Goal: Transaction & Acquisition: Purchase product/service

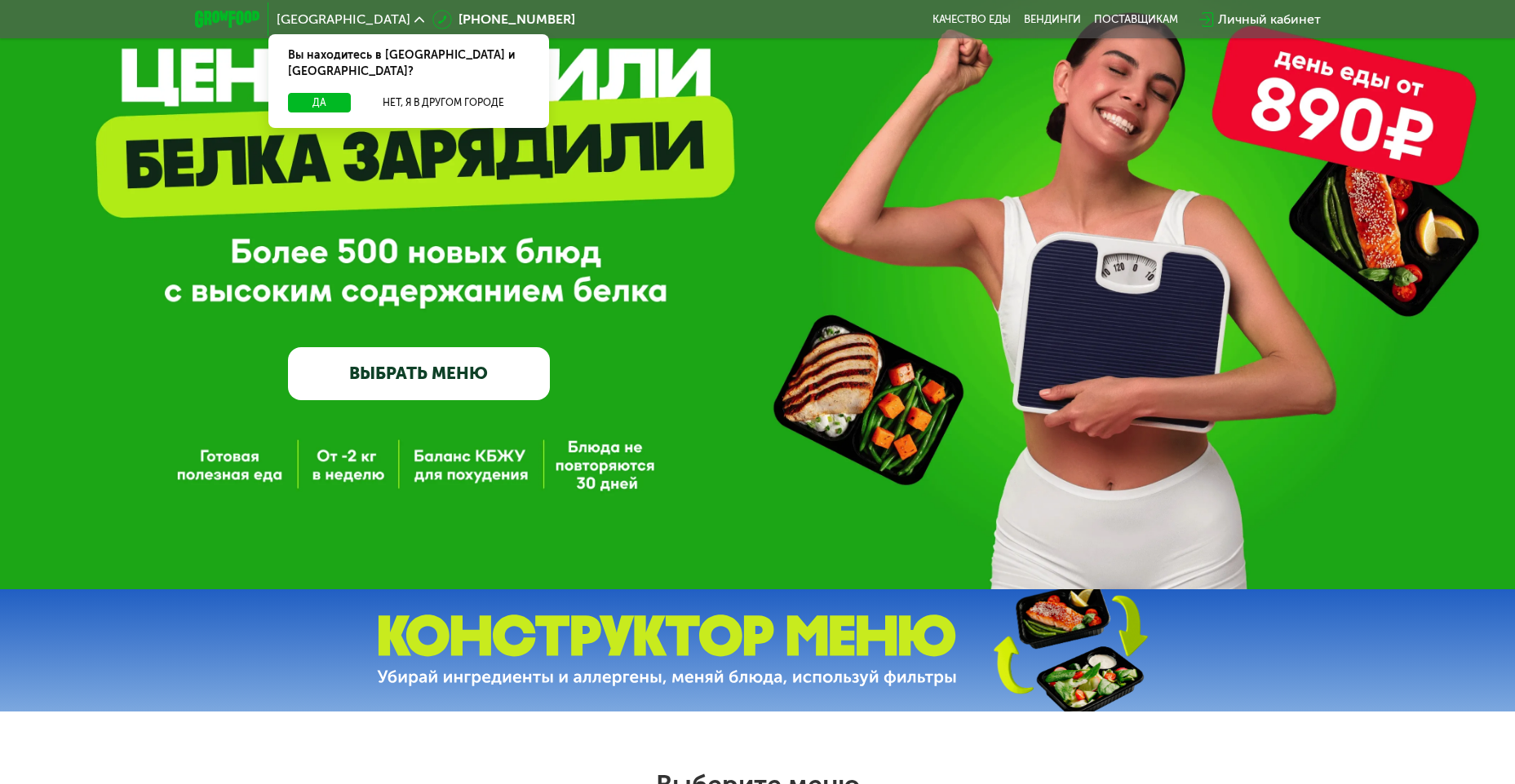
scroll to position [271, 0]
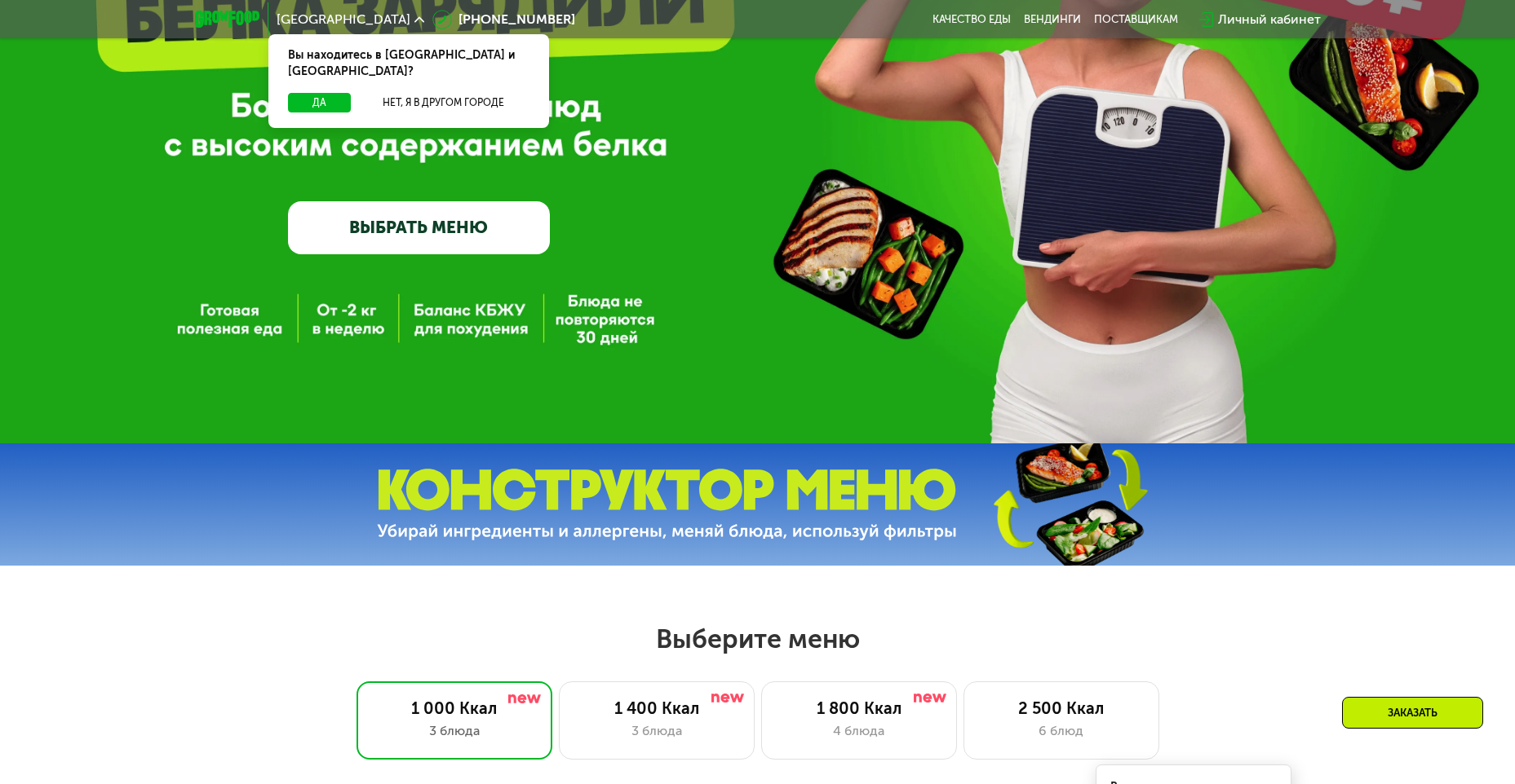
click at [498, 246] on link "ВЫБРАТЬ МЕНЮ" at bounding box center [419, 227] width 261 height 52
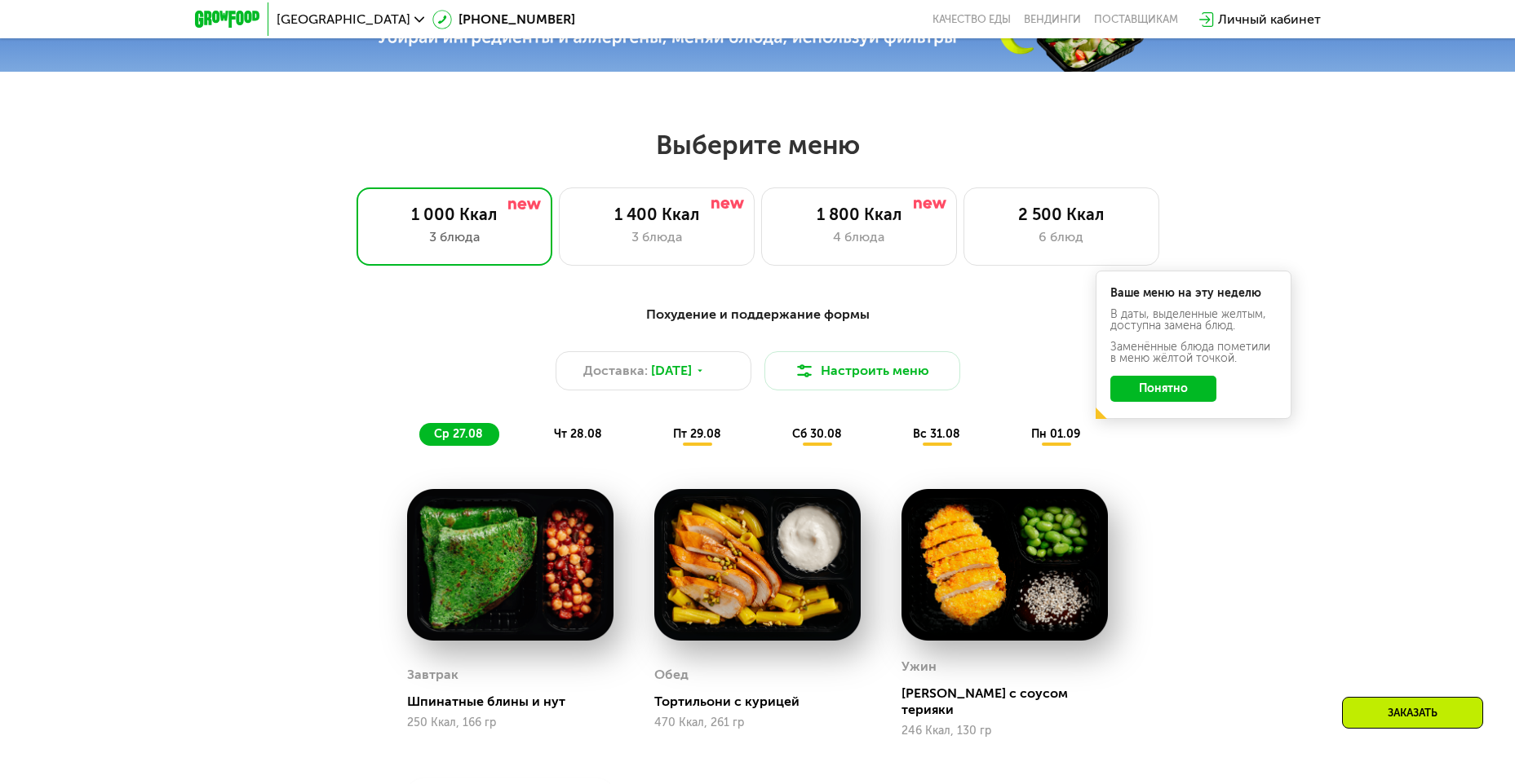
scroll to position [725, 0]
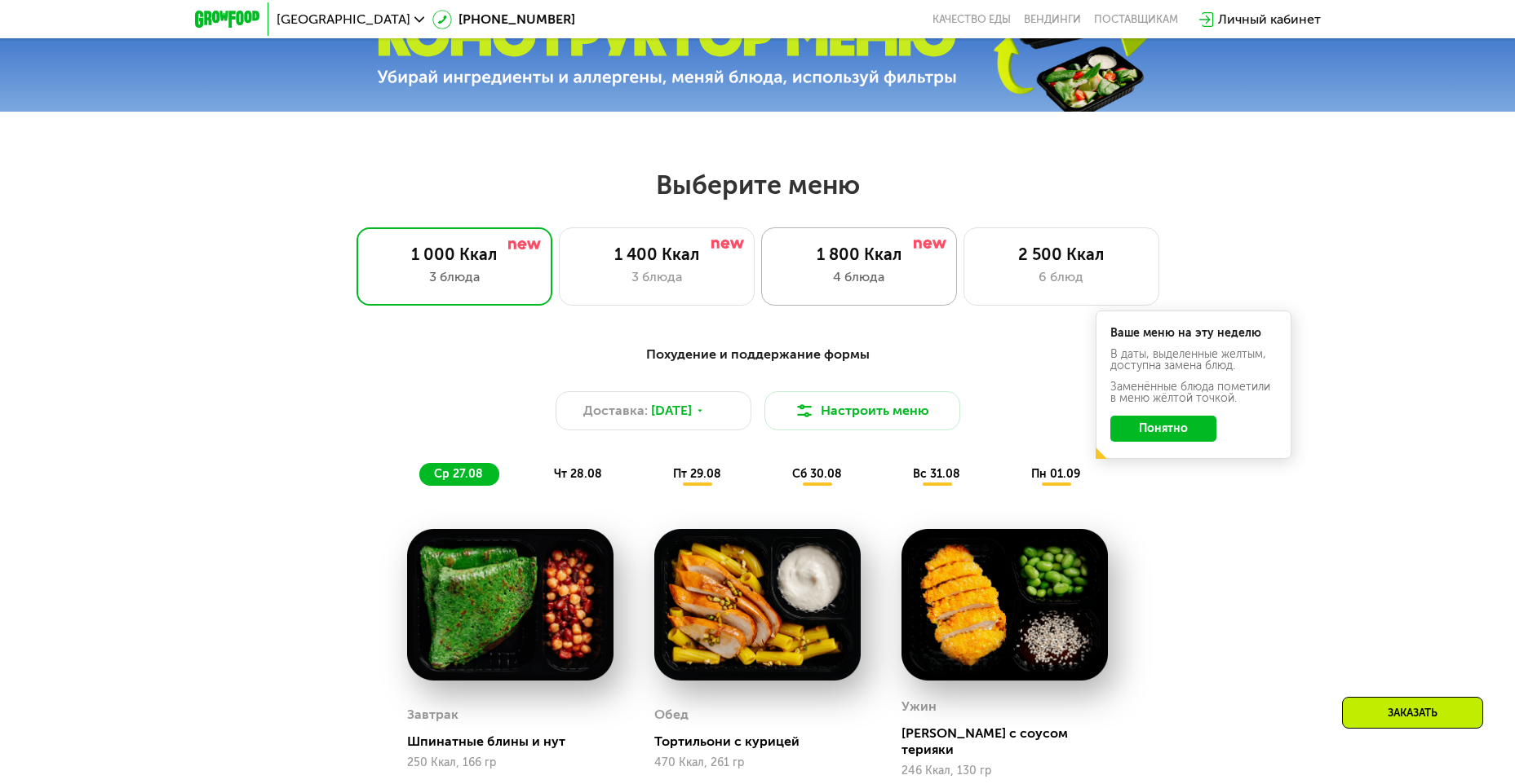
click at [835, 277] on div "4 блюда" at bounding box center [859, 277] width 161 height 20
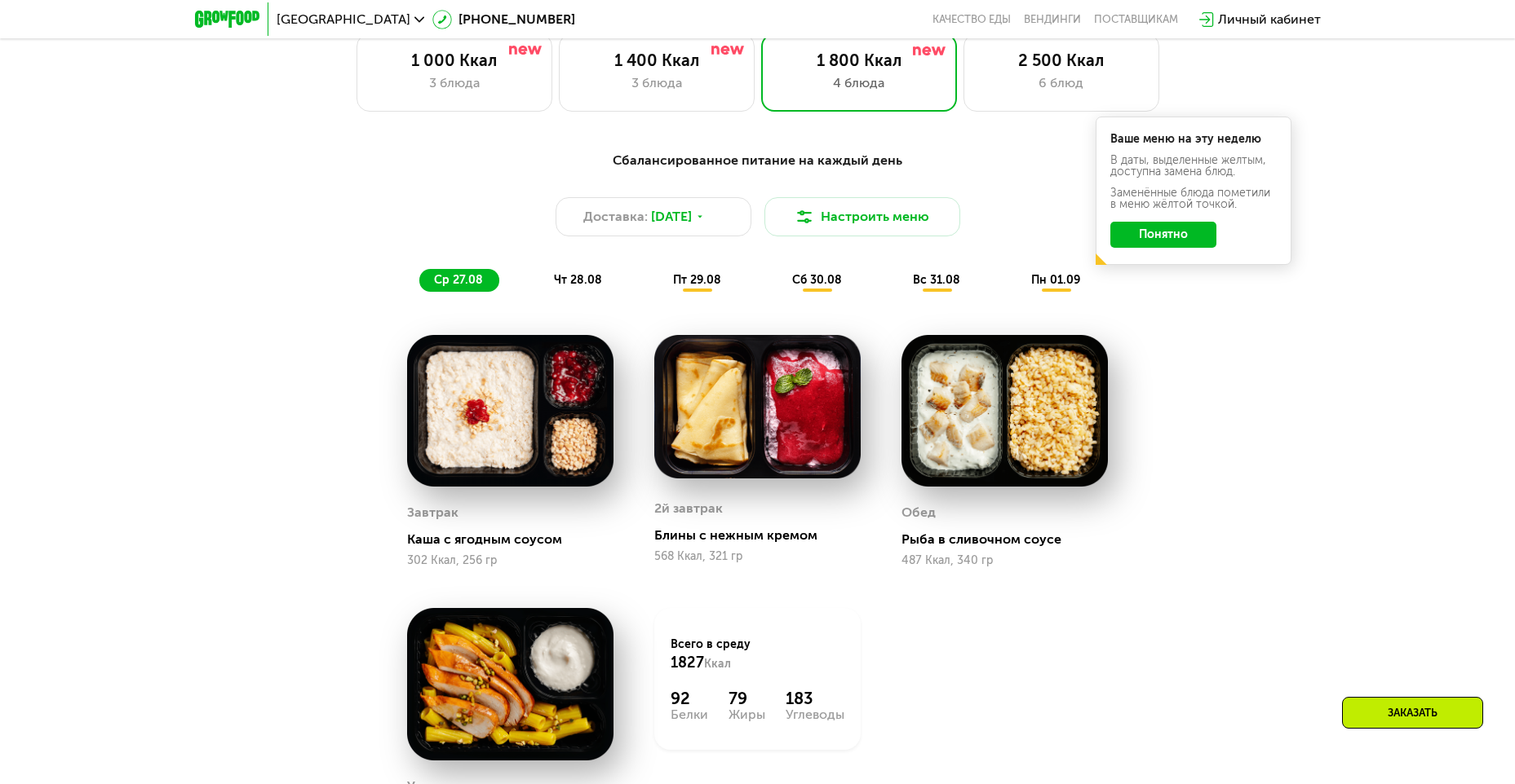
scroll to position [862, 0]
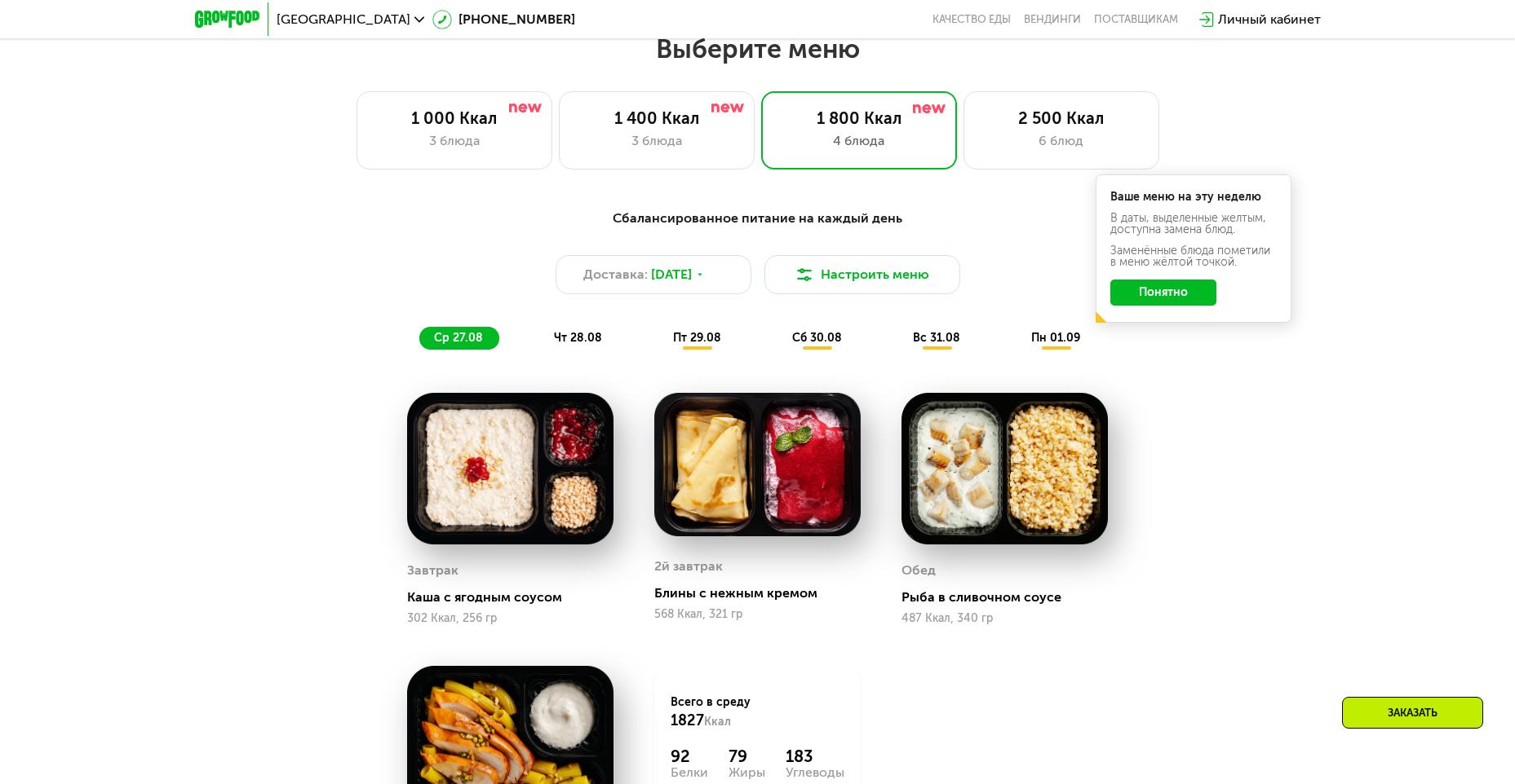
click at [1150, 302] on button "Понятно" at bounding box center [1163, 293] width 106 height 26
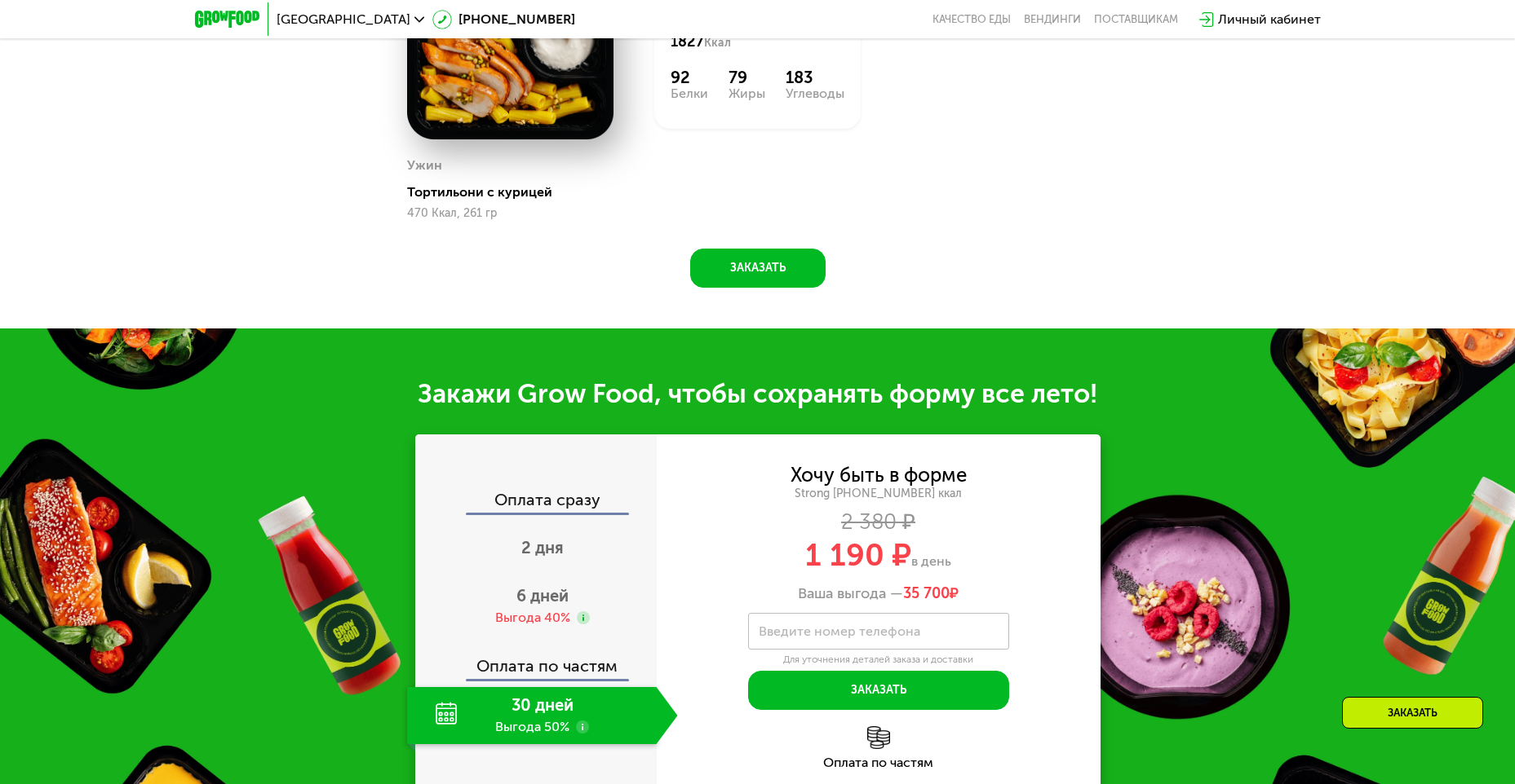
scroll to position [1814, 0]
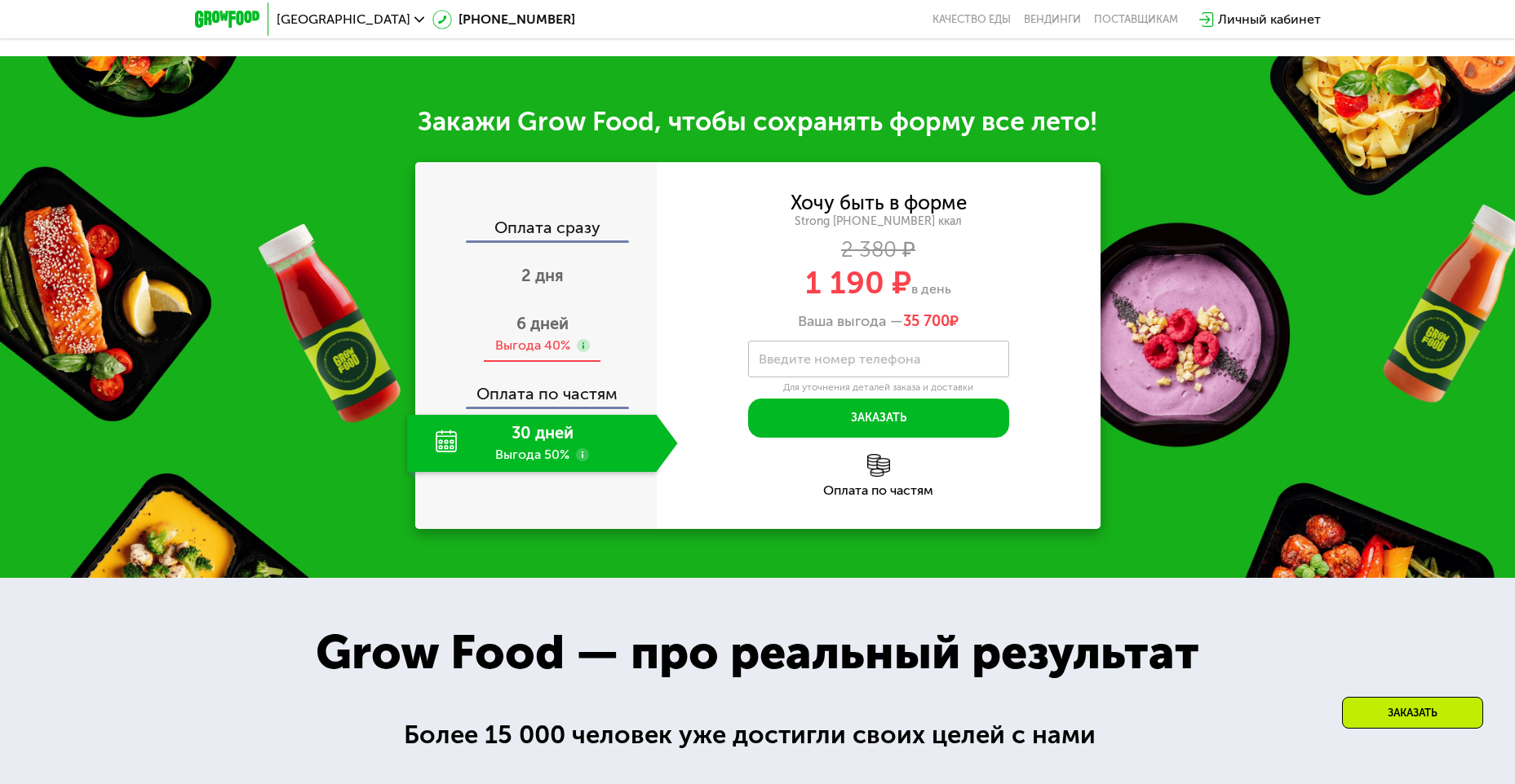
click at [527, 323] on span "6 дней" at bounding box center [542, 324] width 52 height 20
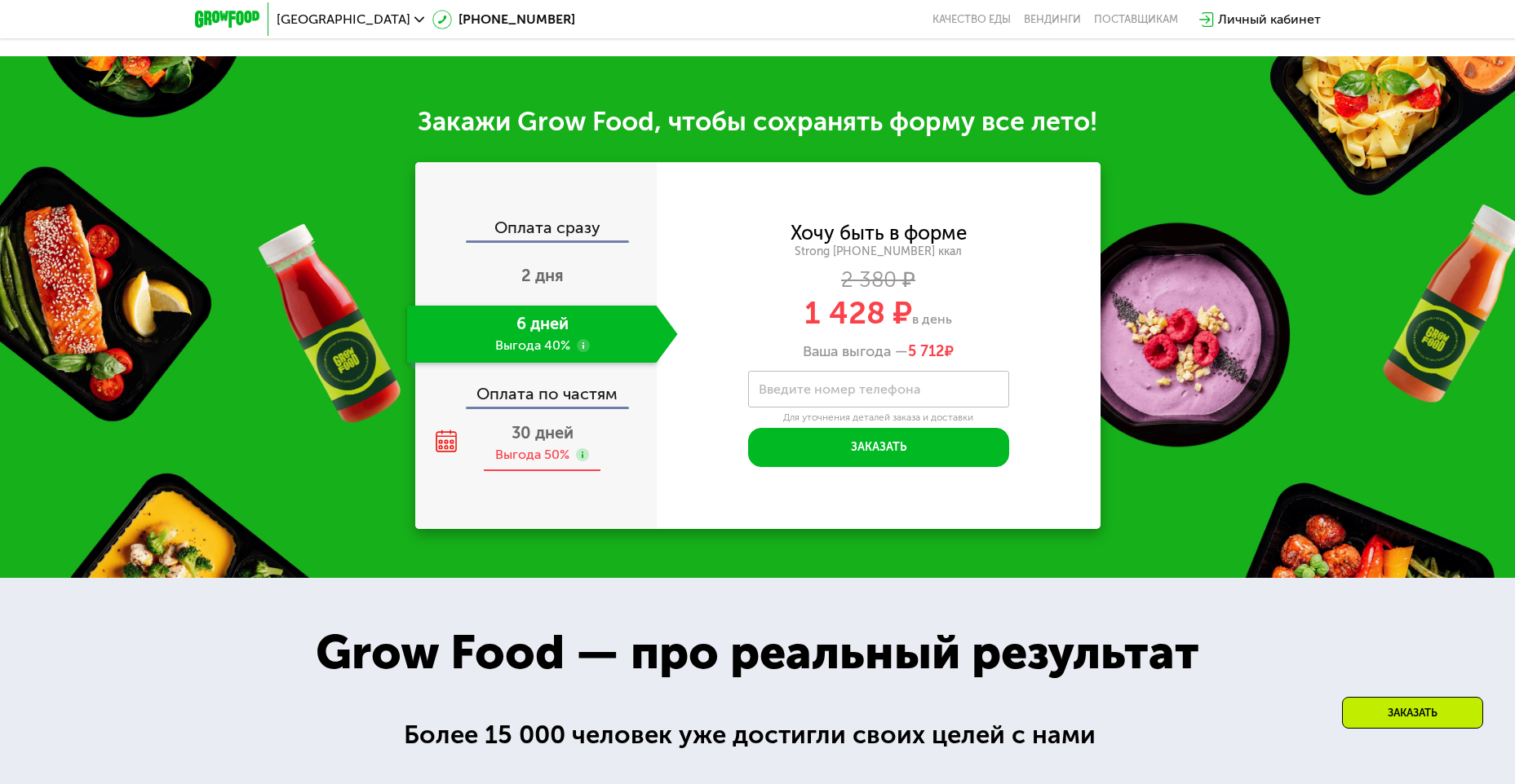
click at [518, 442] on span "30 дней" at bounding box center [542, 433] width 62 height 20
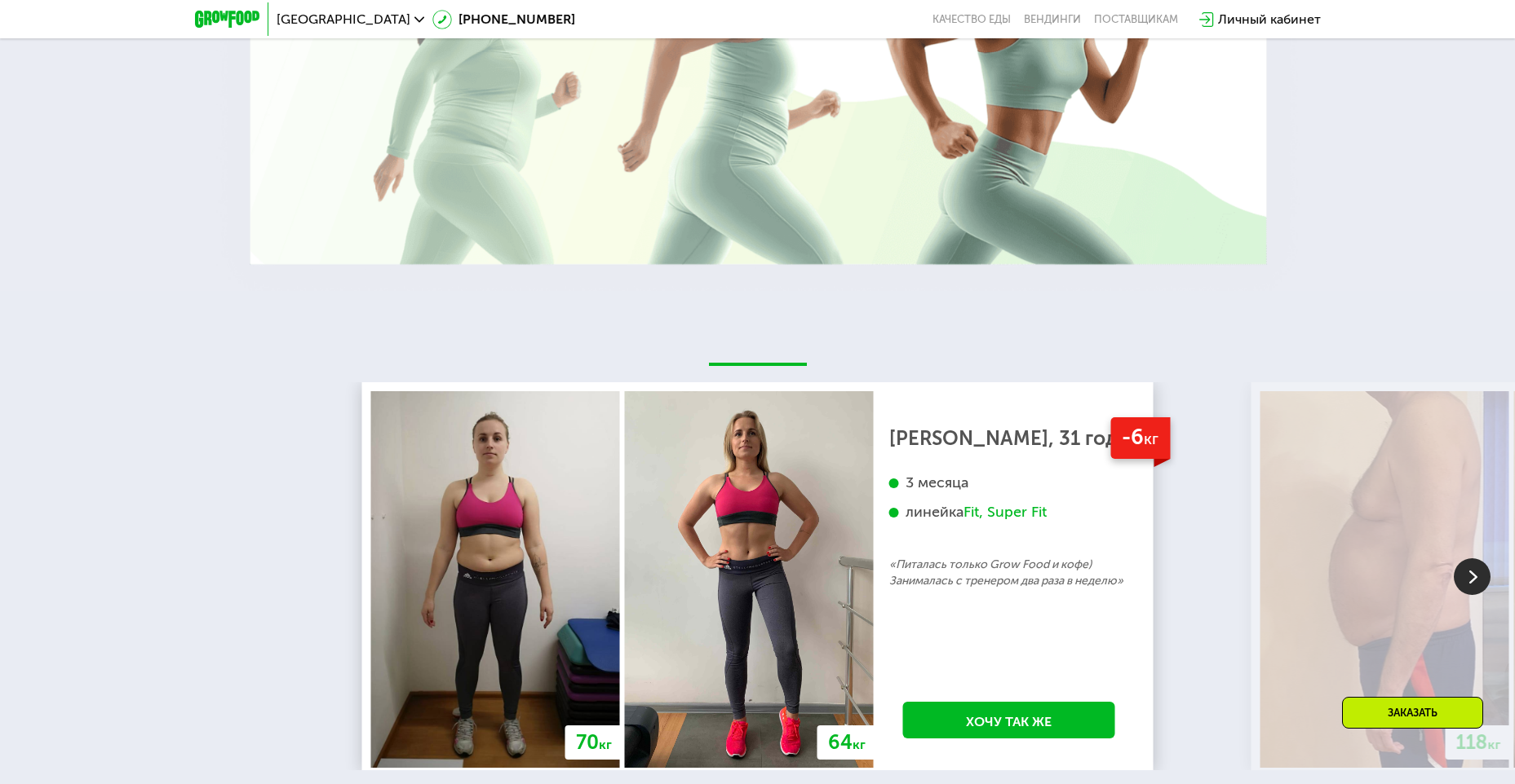
scroll to position [3172, 0]
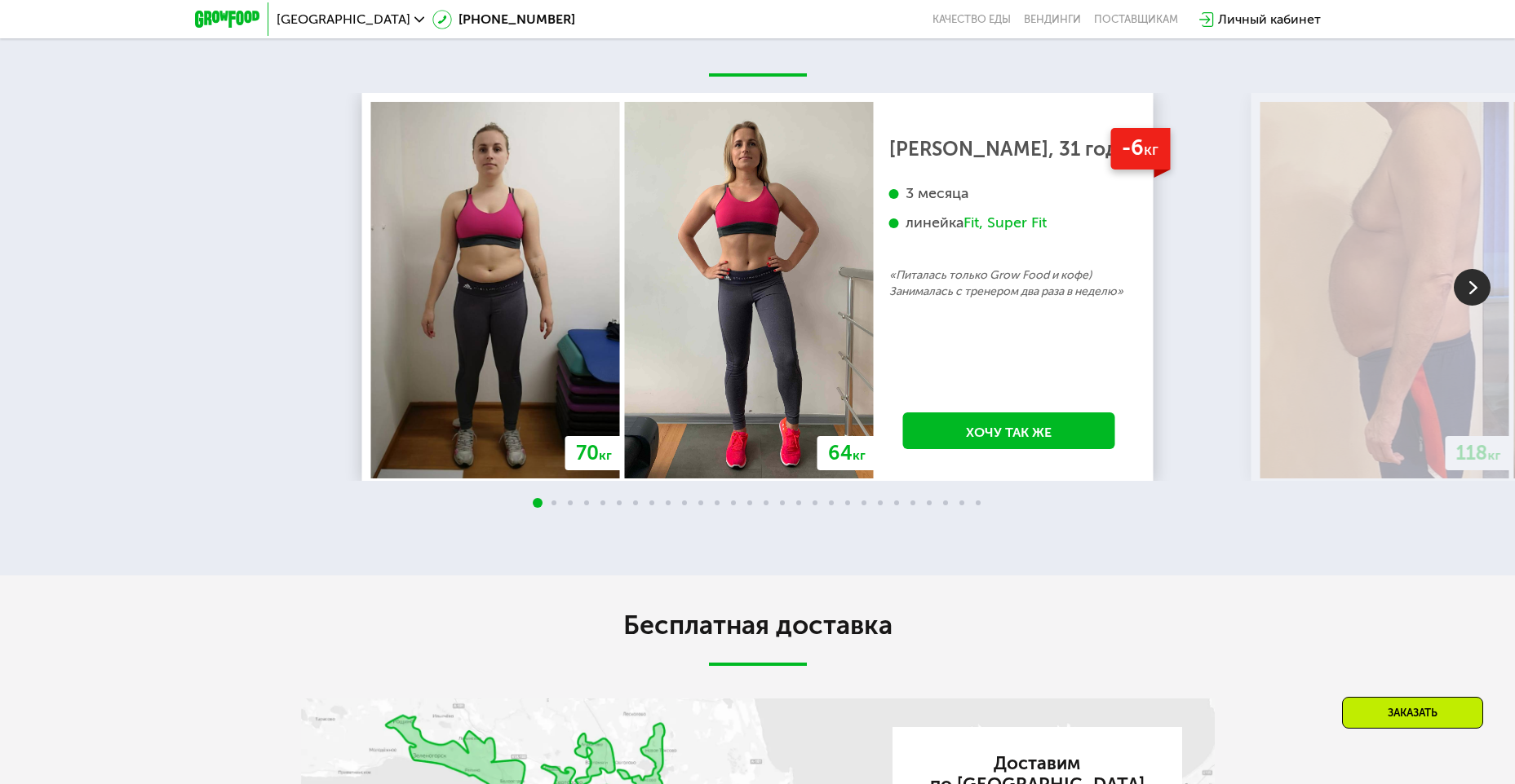
click at [547, 510] on div at bounding box center [757, 504] width 1515 height 13
click at [553, 510] on div at bounding box center [757, 504] width 1515 height 13
click at [1473, 304] on img at bounding box center [1472, 287] width 36 height 36
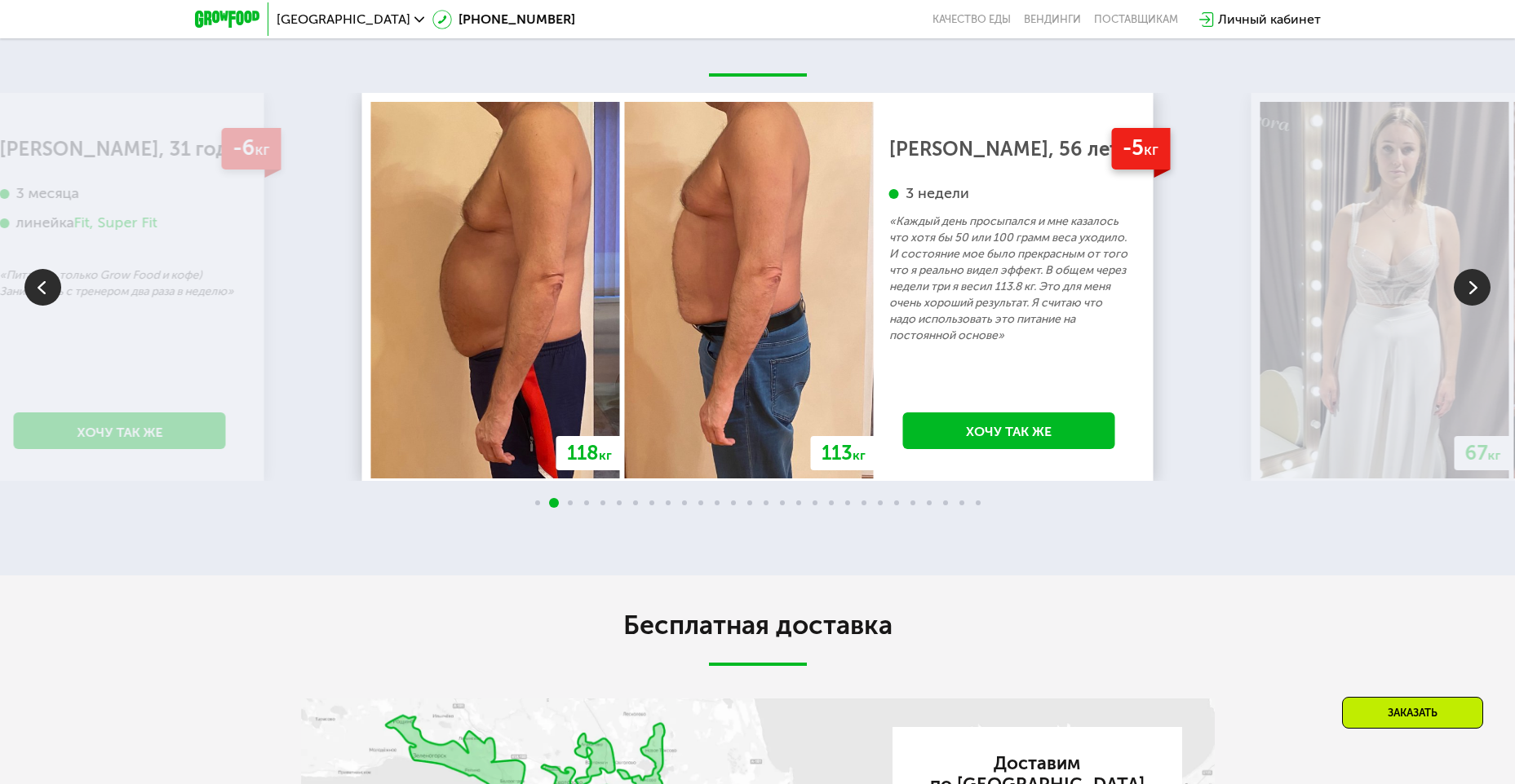
click at [1473, 304] on img at bounding box center [1472, 287] width 36 height 36
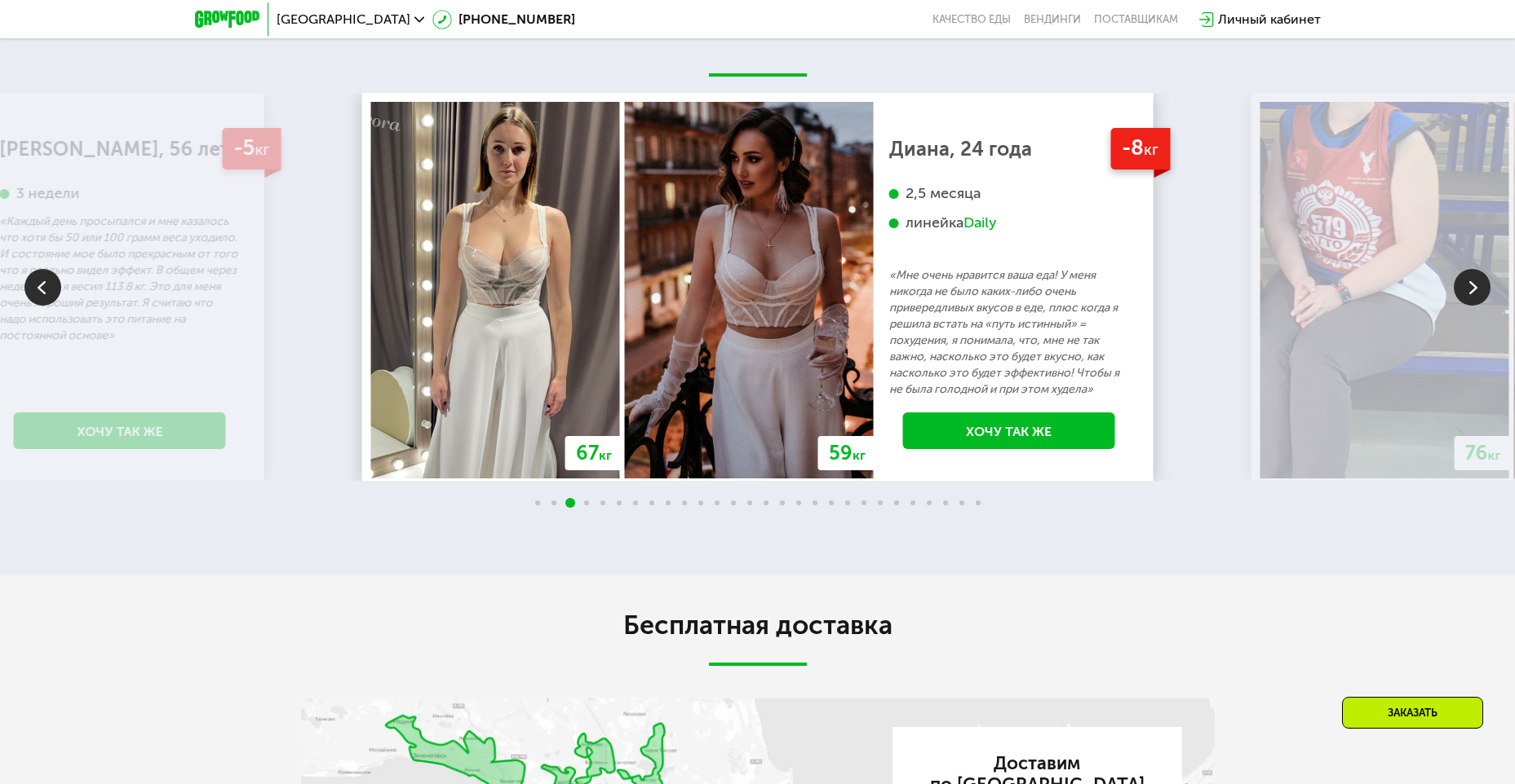
click at [1473, 304] on img at bounding box center [1472, 287] width 36 height 36
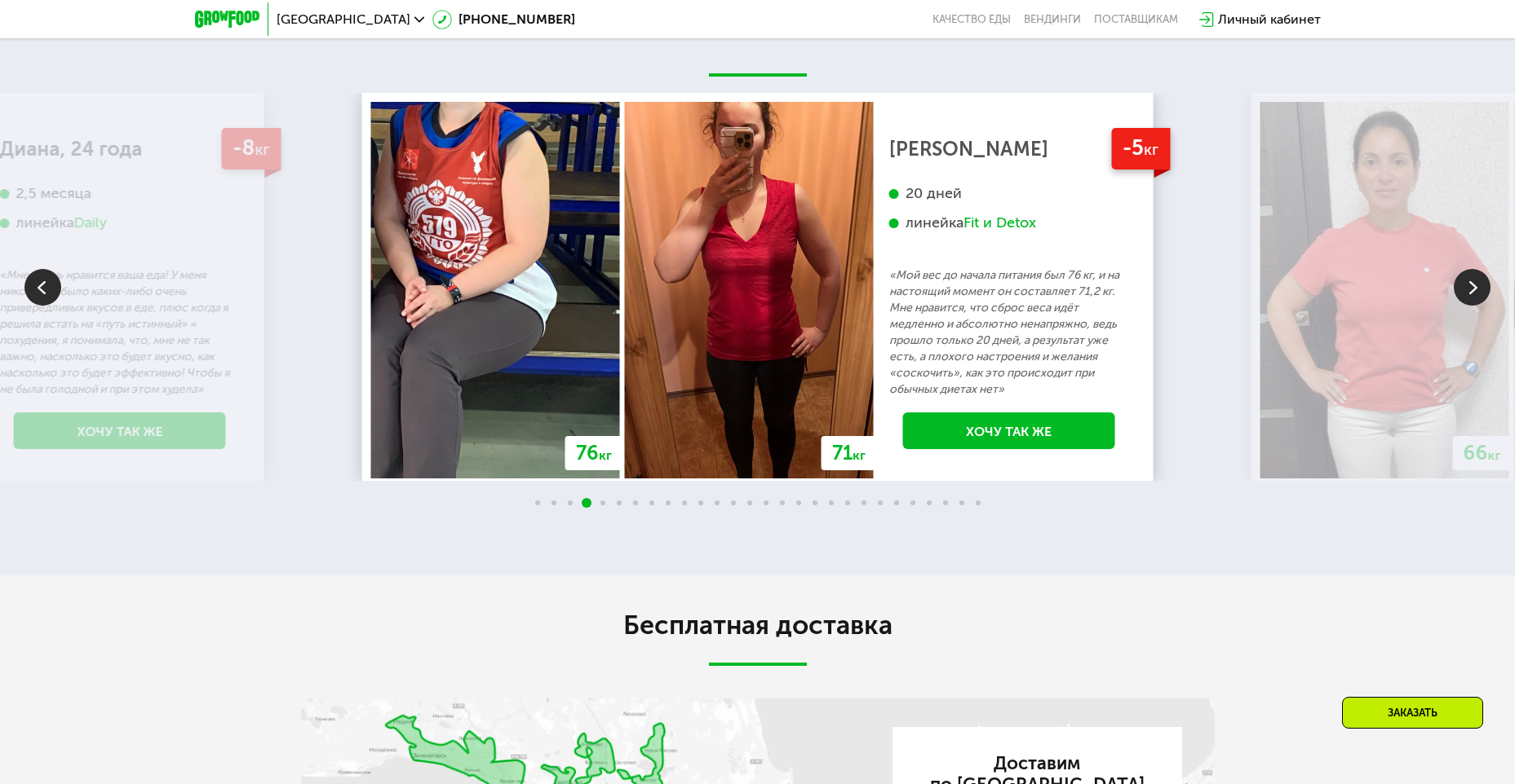
click at [1473, 304] on img at bounding box center [1472, 287] width 36 height 36
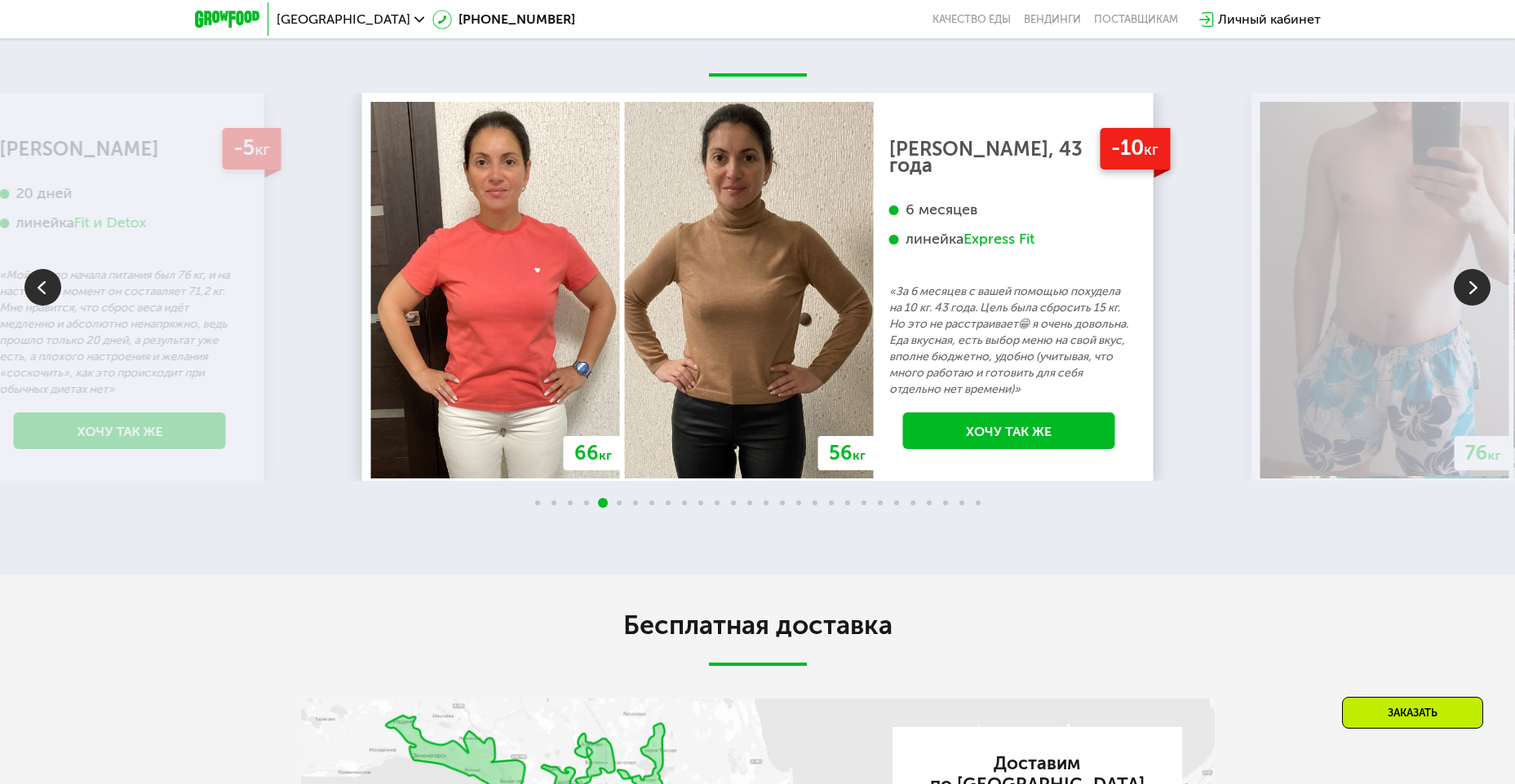
click at [1473, 304] on img at bounding box center [1472, 287] width 36 height 36
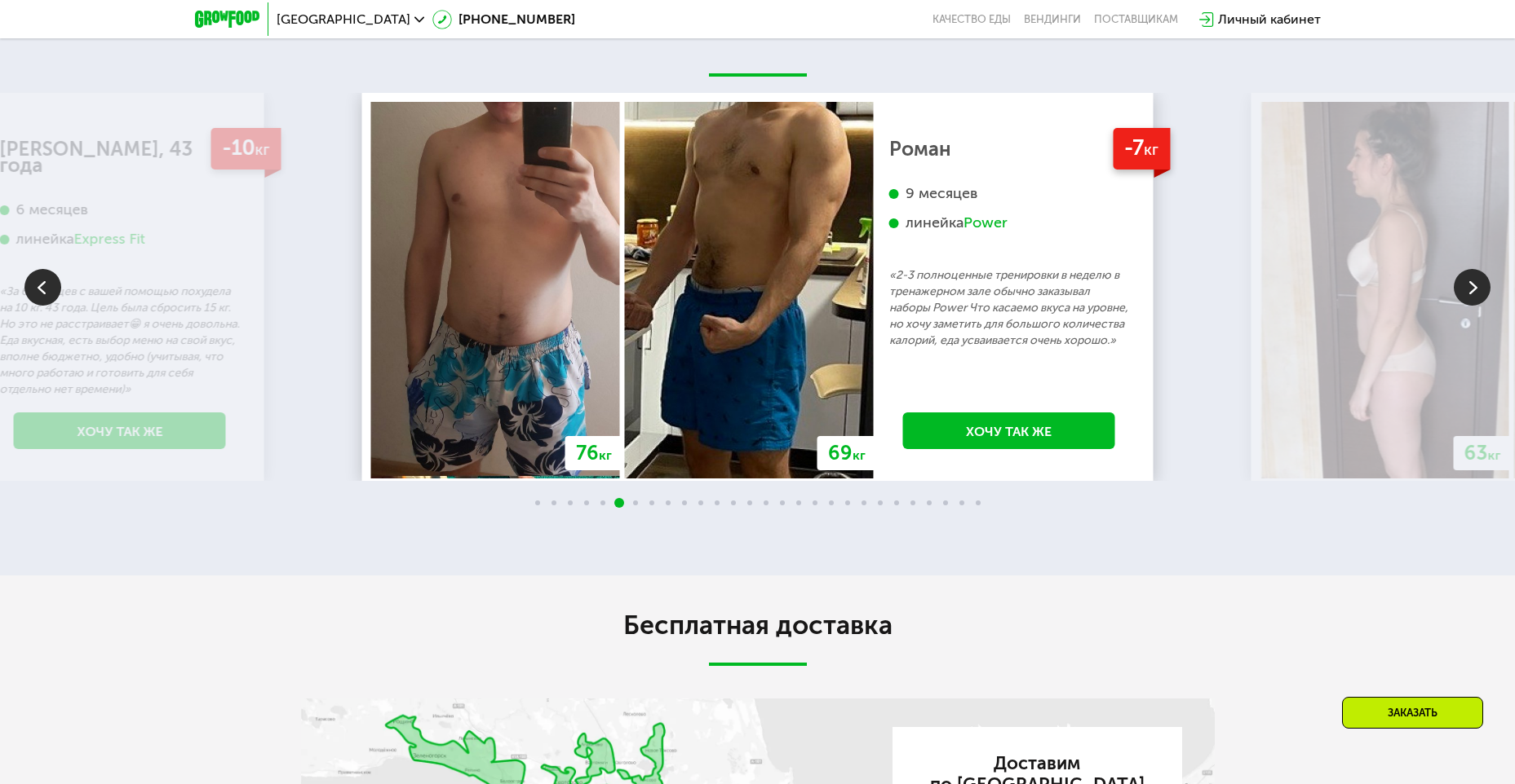
click at [1473, 304] on img at bounding box center [1472, 287] width 36 height 36
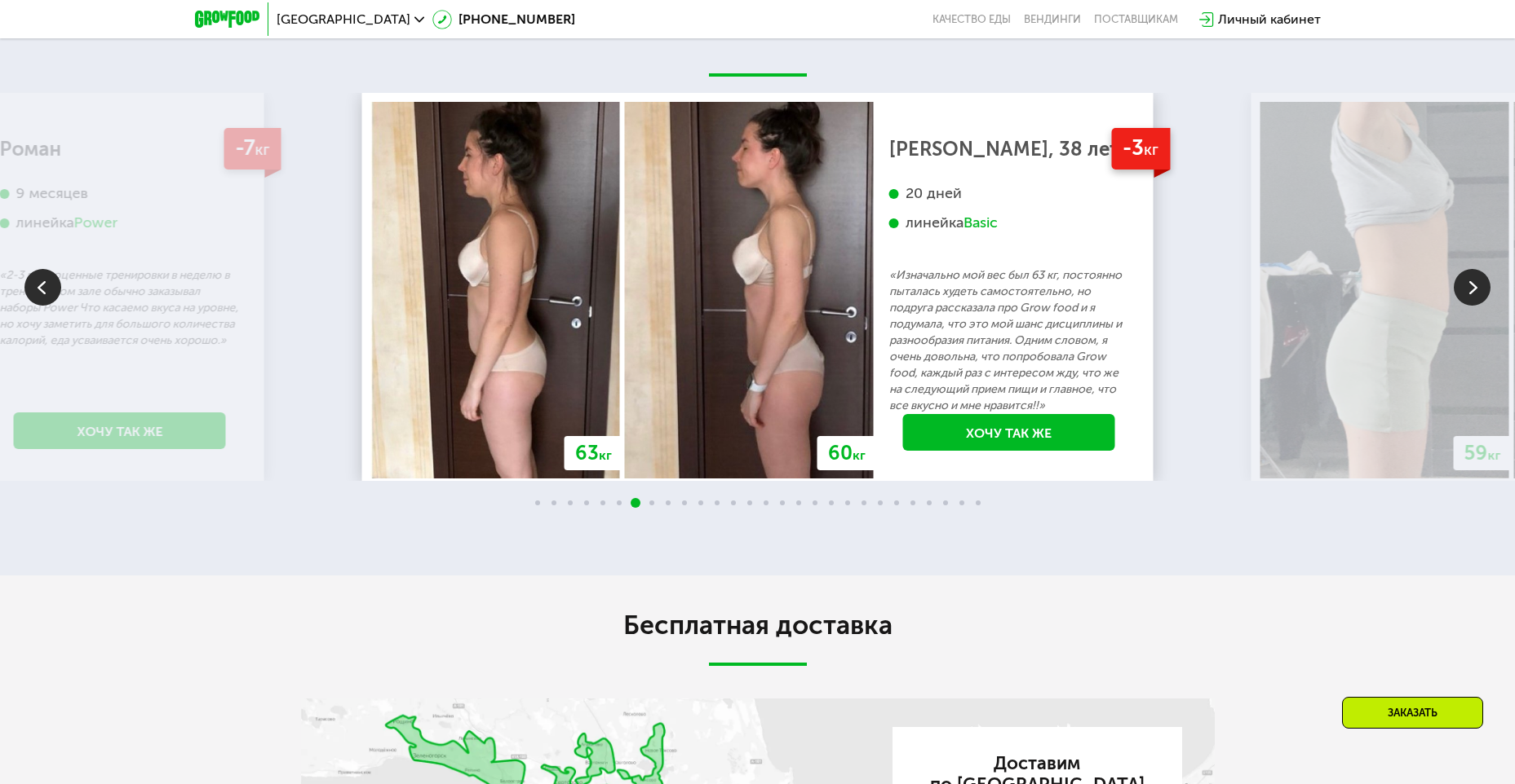
click at [1473, 304] on img at bounding box center [1472, 287] width 36 height 36
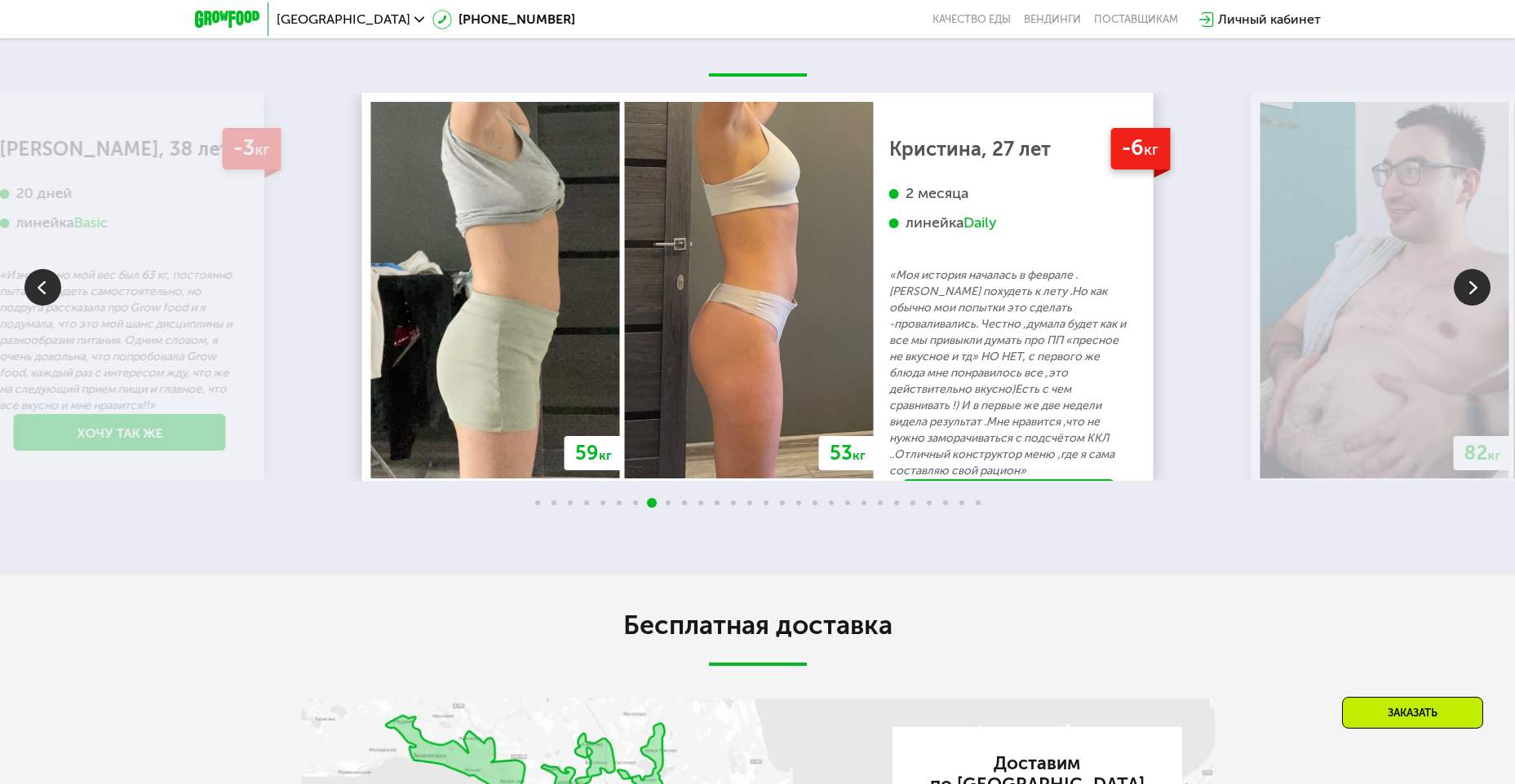
click at [1473, 304] on img at bounding box center [1472, 287] width 36 height 36
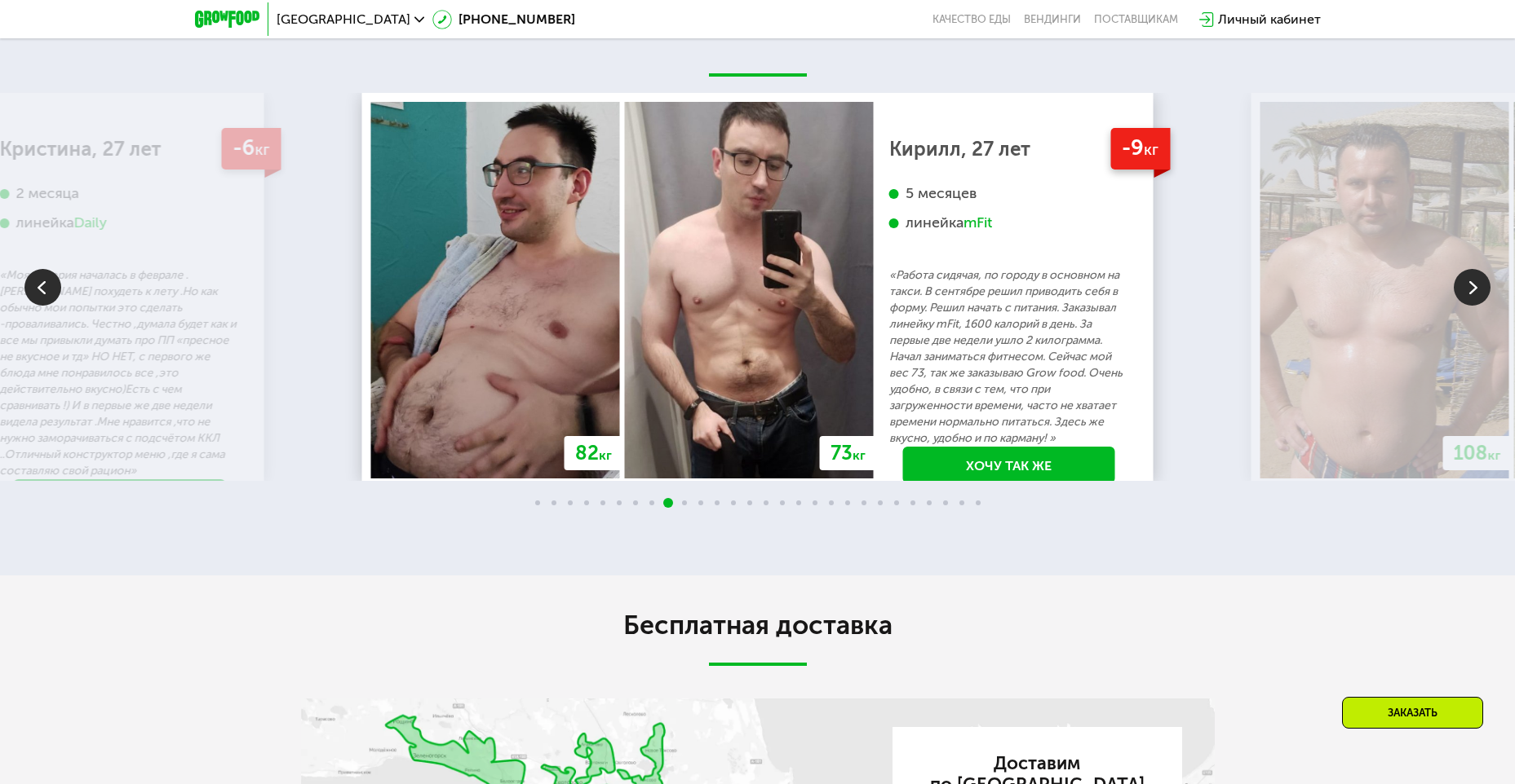
click at [1473, 304] on img at bounding box center [1472, 287] width 36 height 36
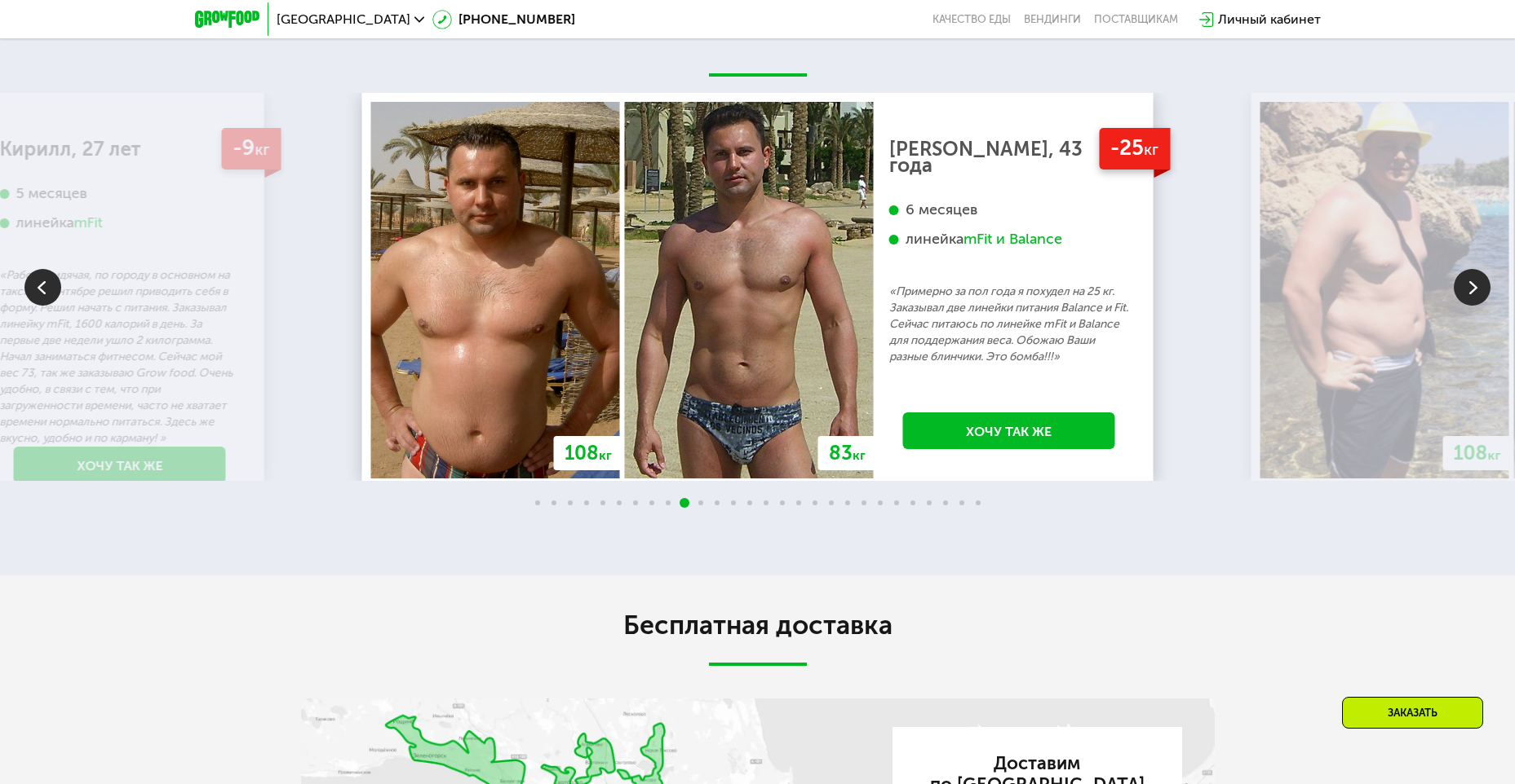
click at [1473, 304] on img at bounding box center [1472, 287] width 36 height 36
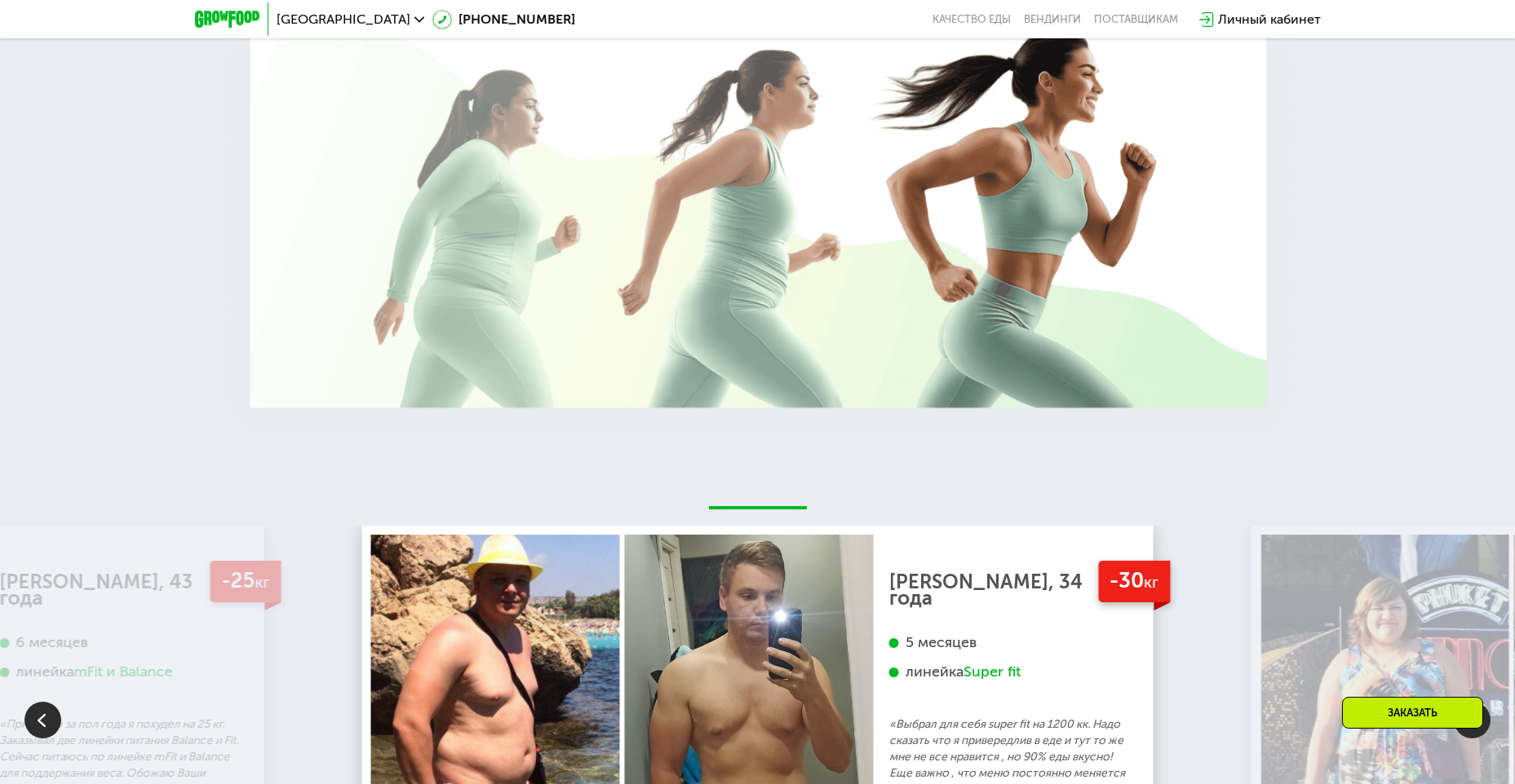
scroll to position [2900, 0]
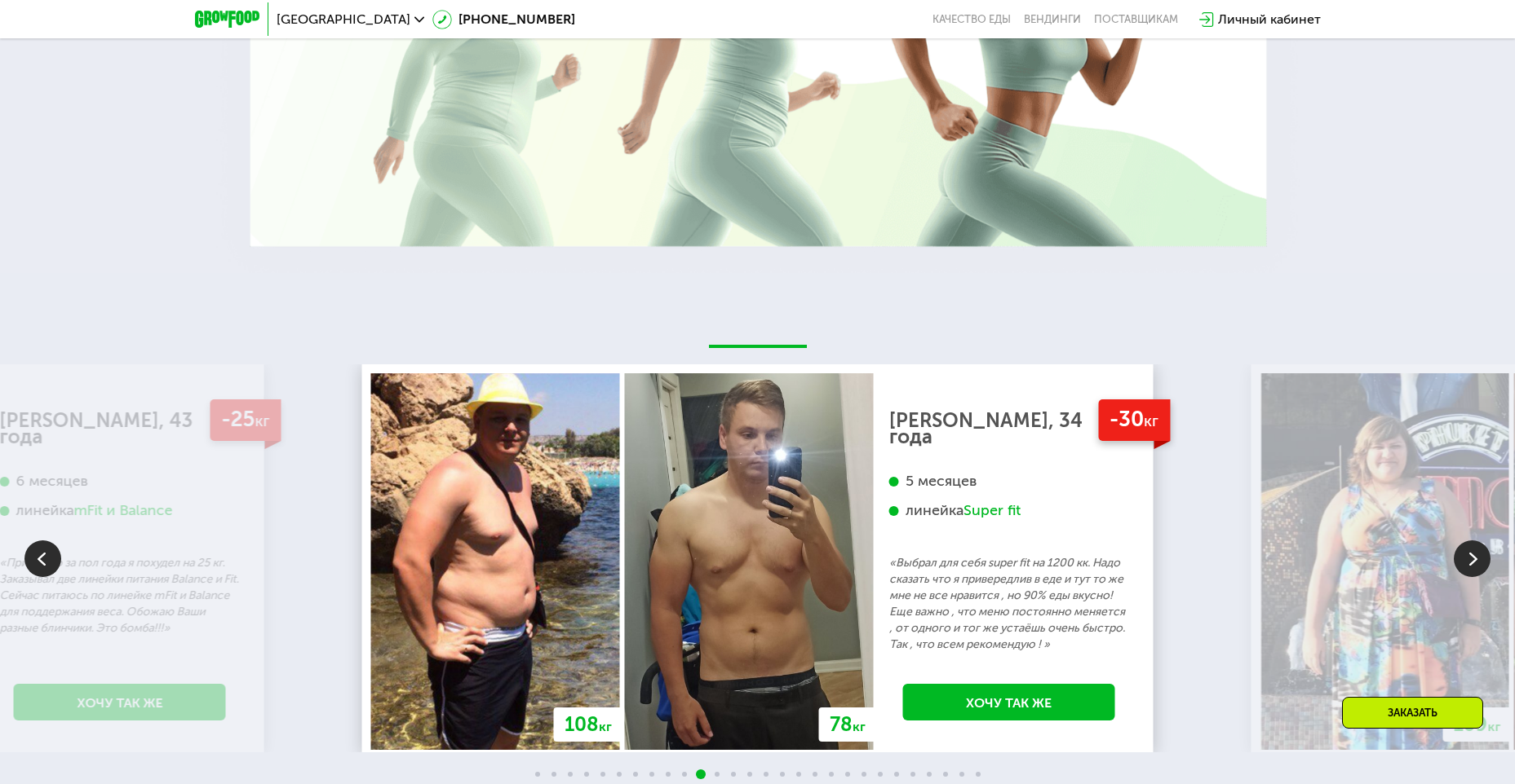
click at [50, 575] on img at bounding box center [43, 559] width 36 height 36
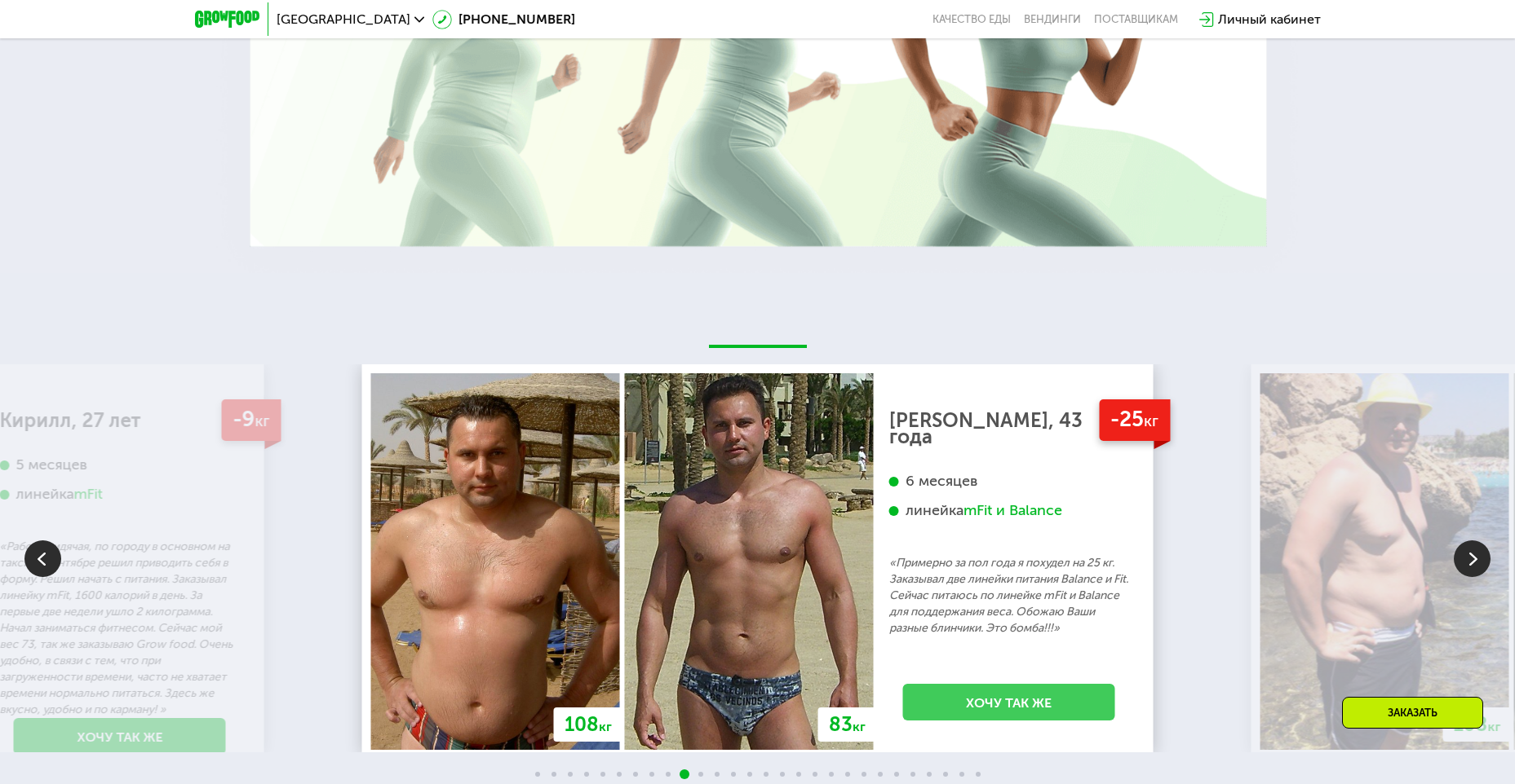
click at [1021, 693] on link "Хочу так же" at bounding box center [1009, 702] width 212 height 36
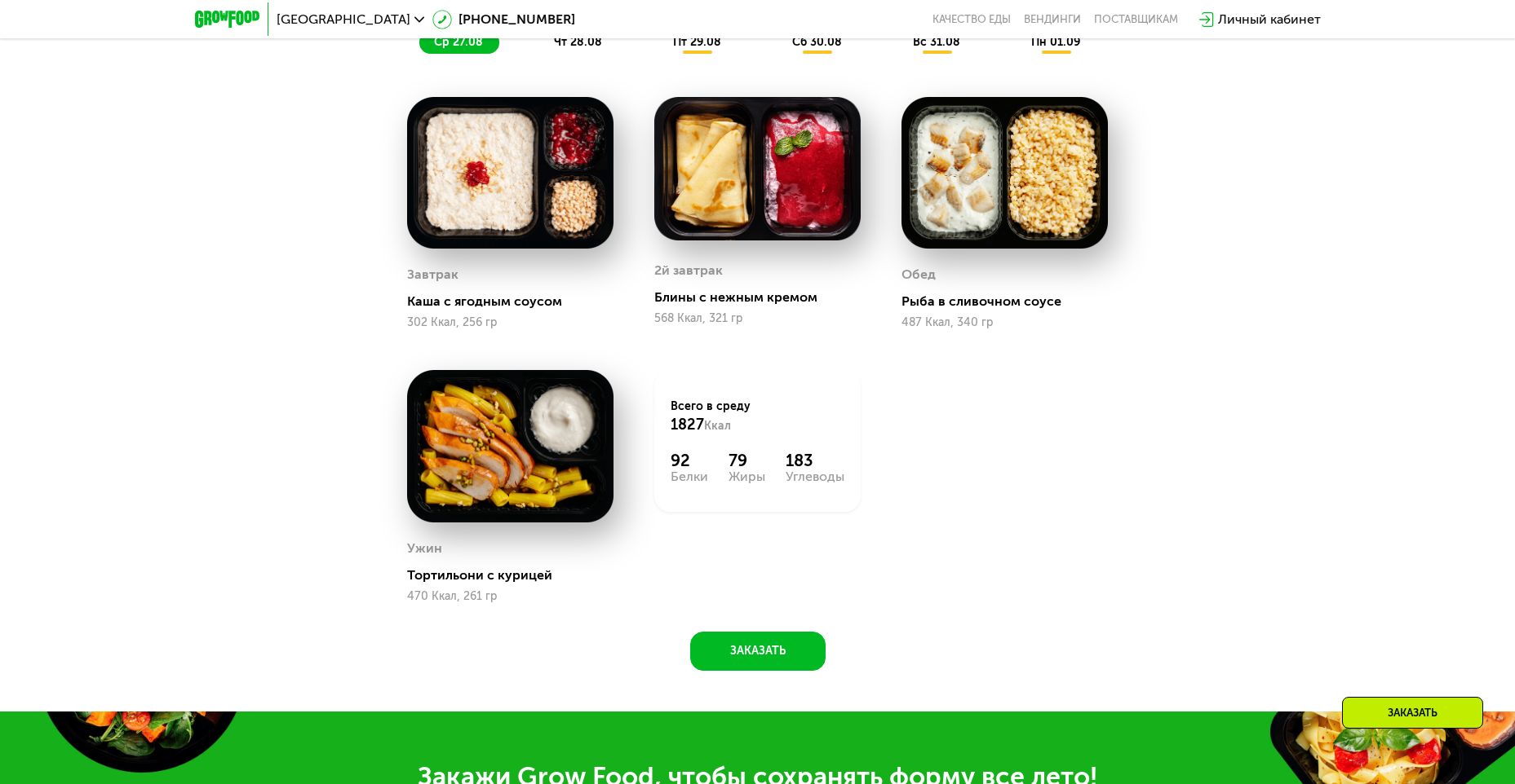
scroll to position [750, 0]
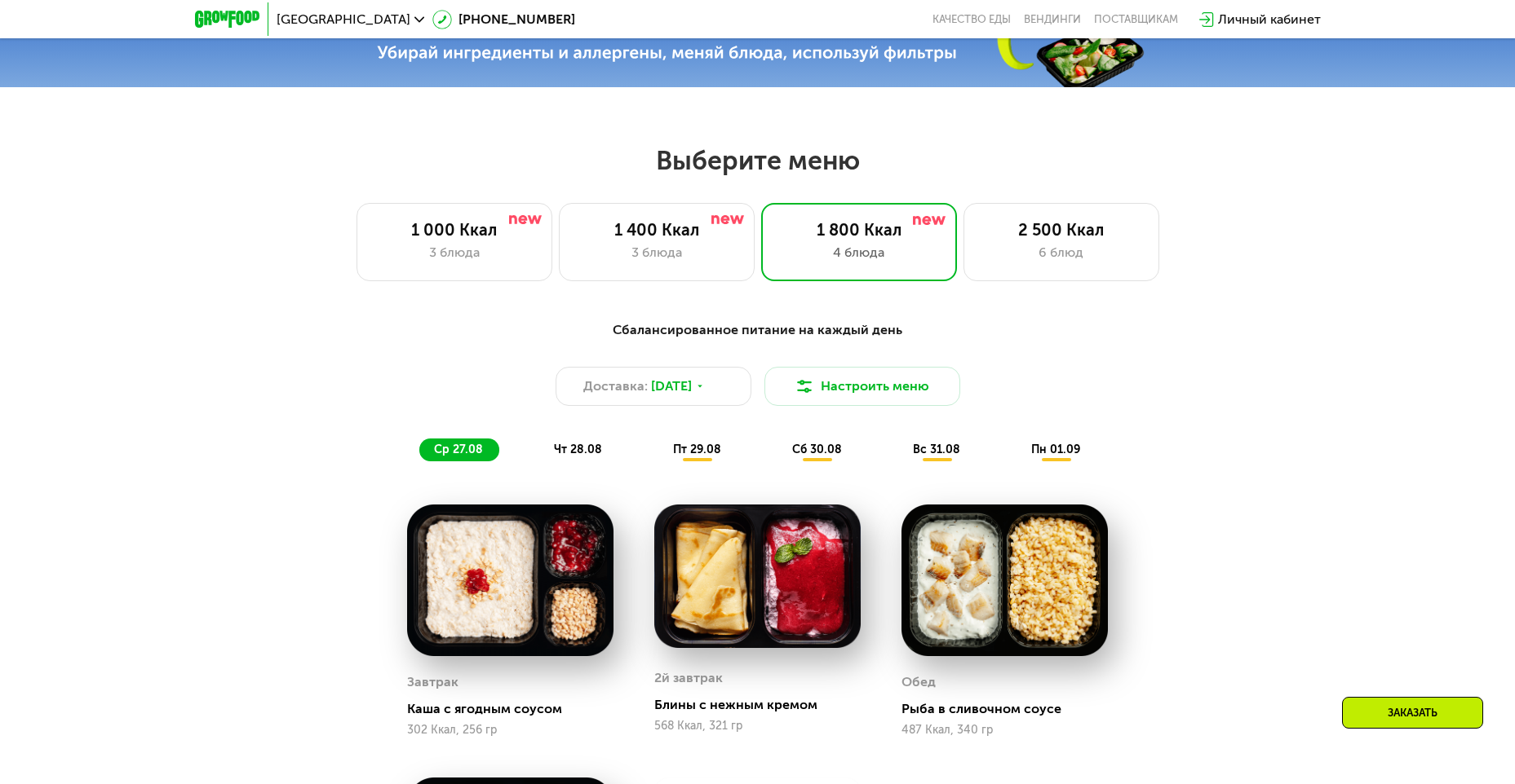
click at [1039, 452] on span "пн 01.09" at bounding box center [1055, 449] width 49 height 14
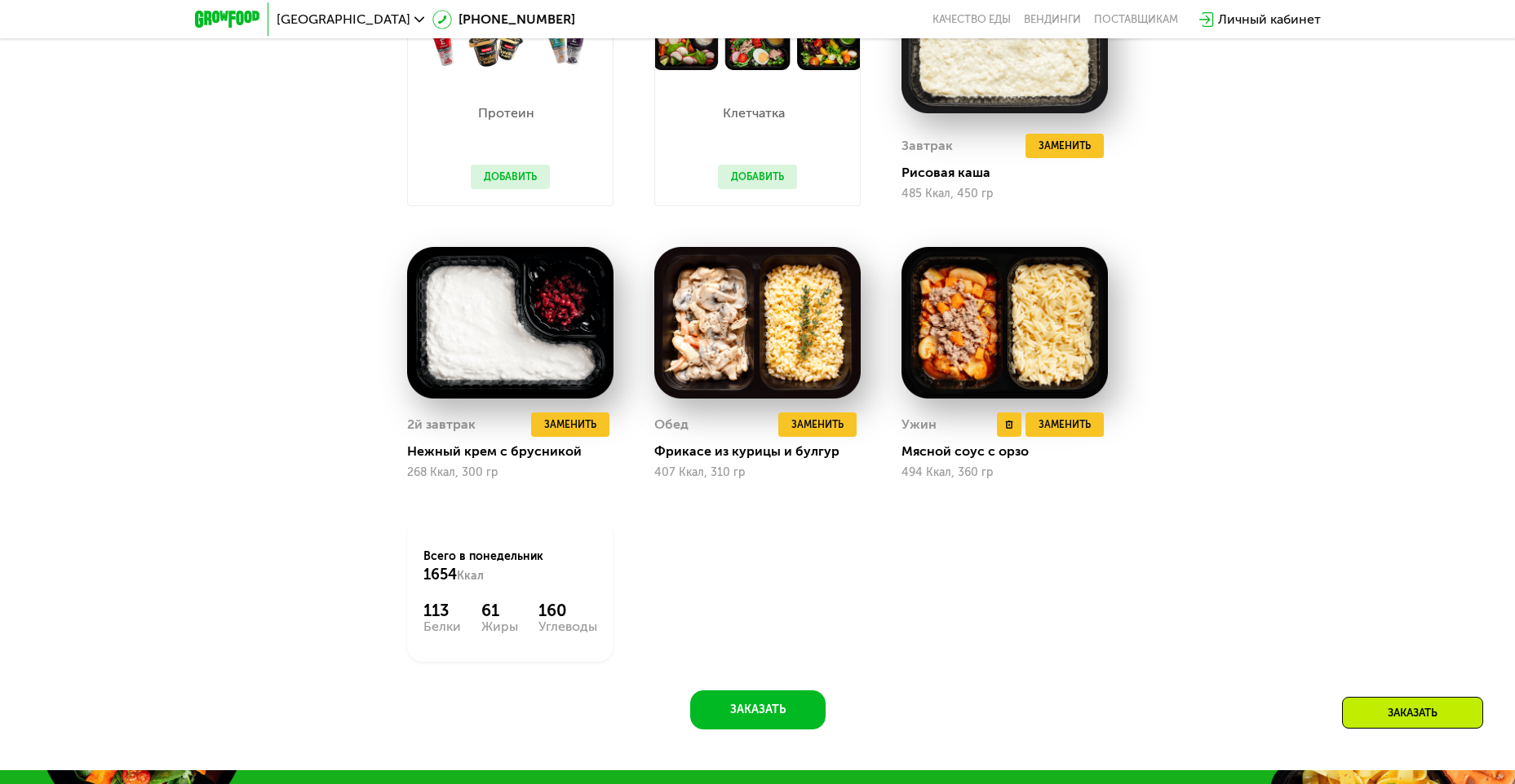
scroll to position [1021, 0]
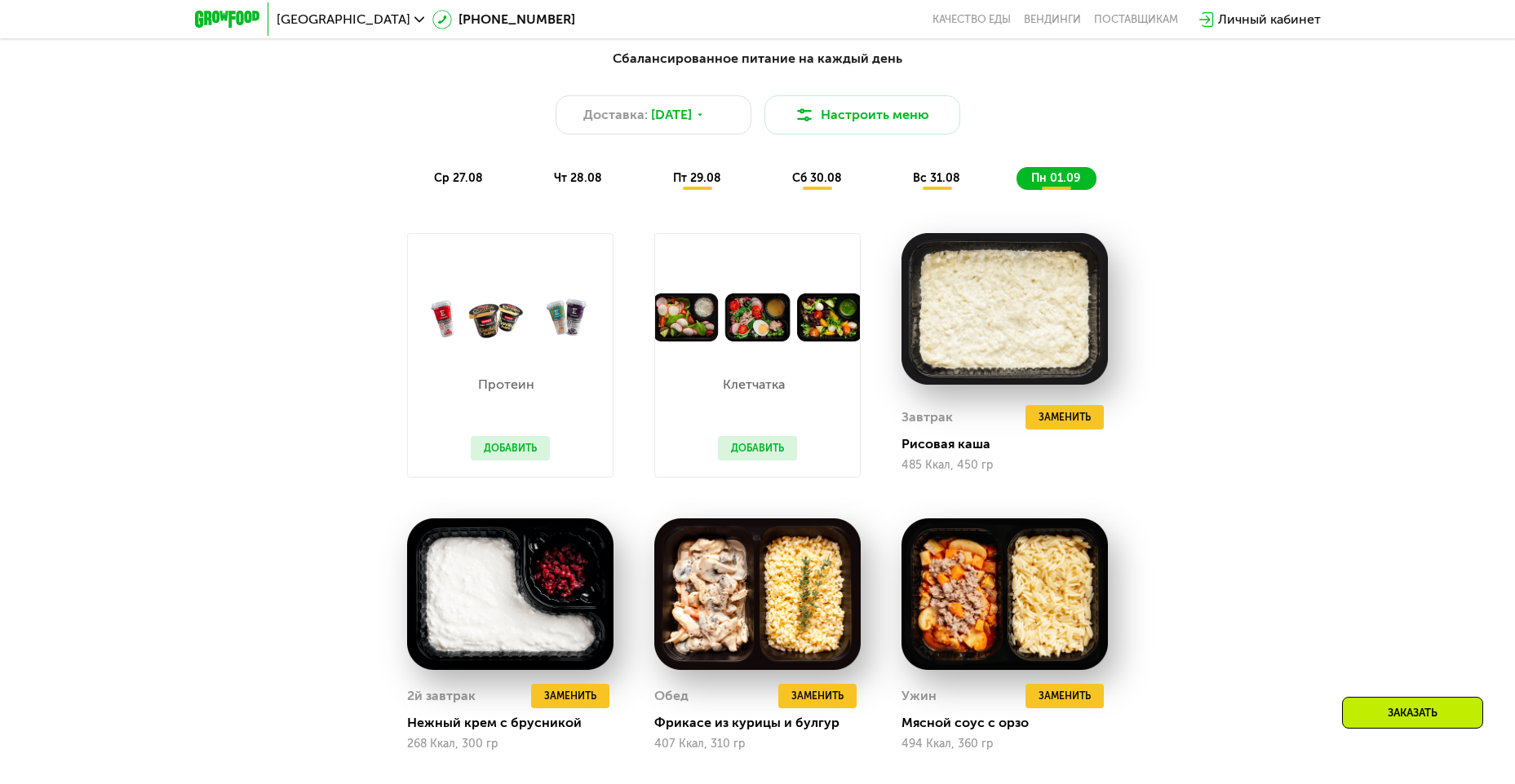
click at [787, 453] on button "Добавить" at bounding box center [758, 448] width 79 height 25
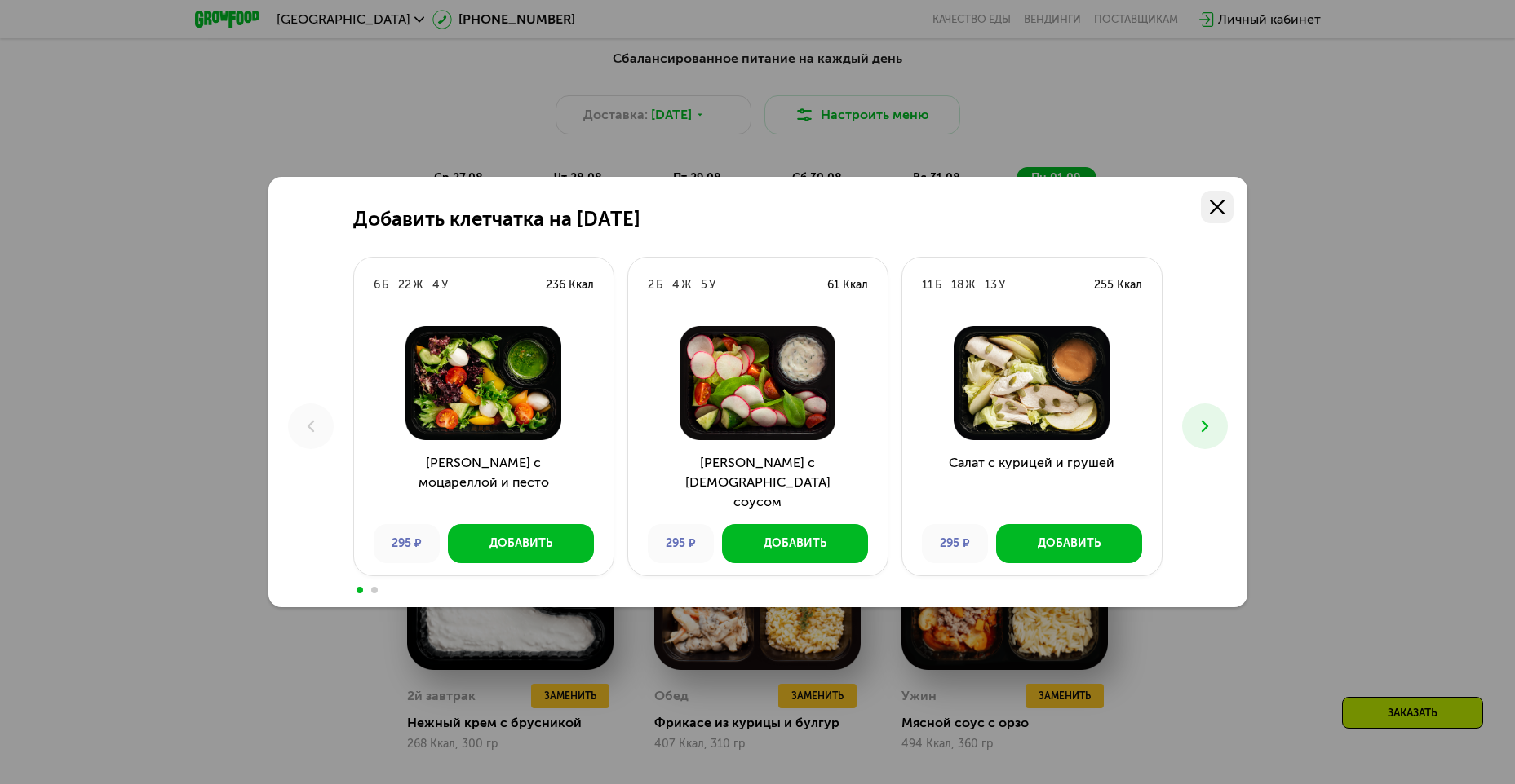
click at [1217, 212] on icon at bounding box center [1217, 208] width 15 height 15
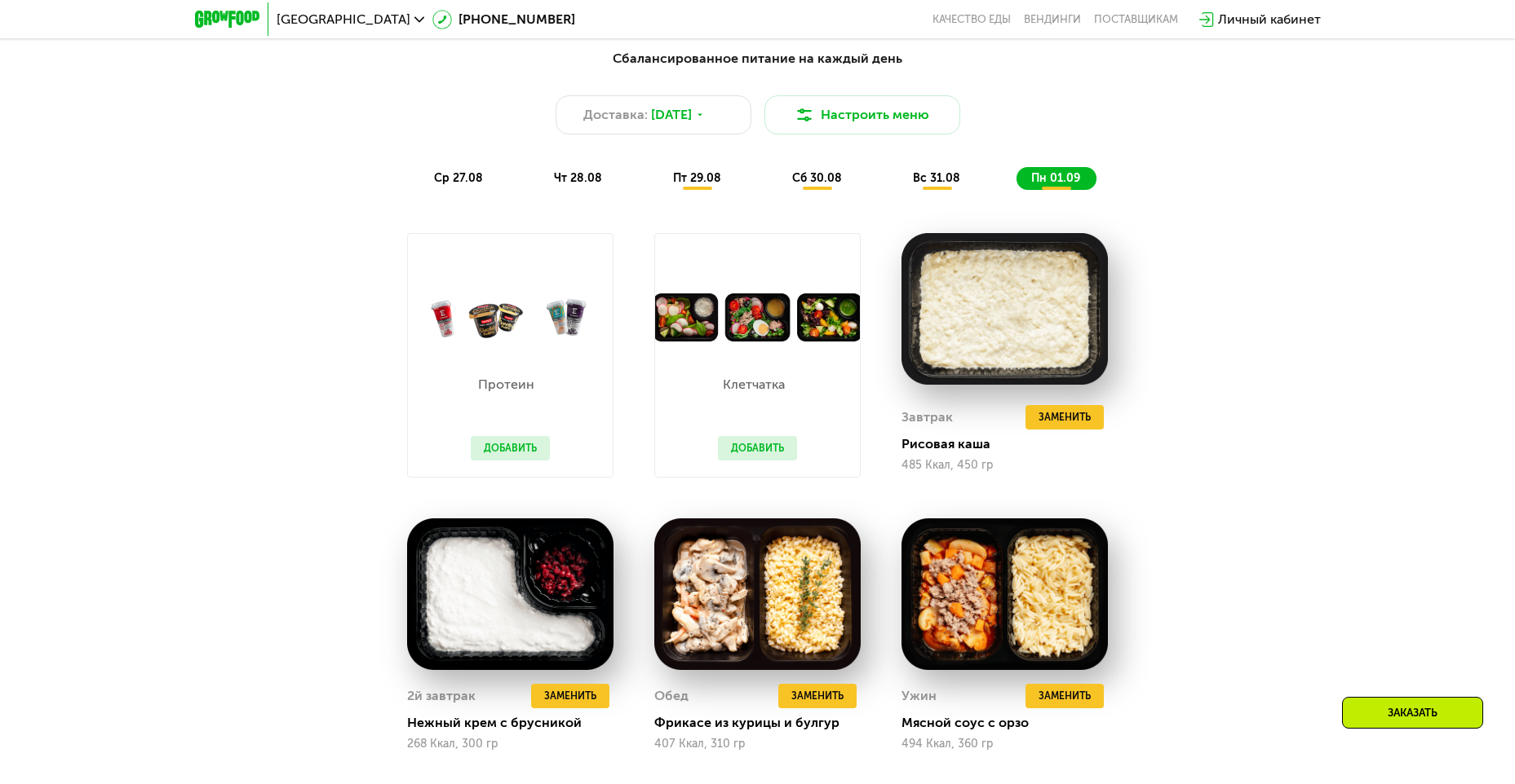
click at [534, 466] on div "Протеин Добавить" at bounding box center [510, 409] width 112 height 136
click at [535, 453] on button "Добавить" at bounding box center [511, 448] width 79 height 25
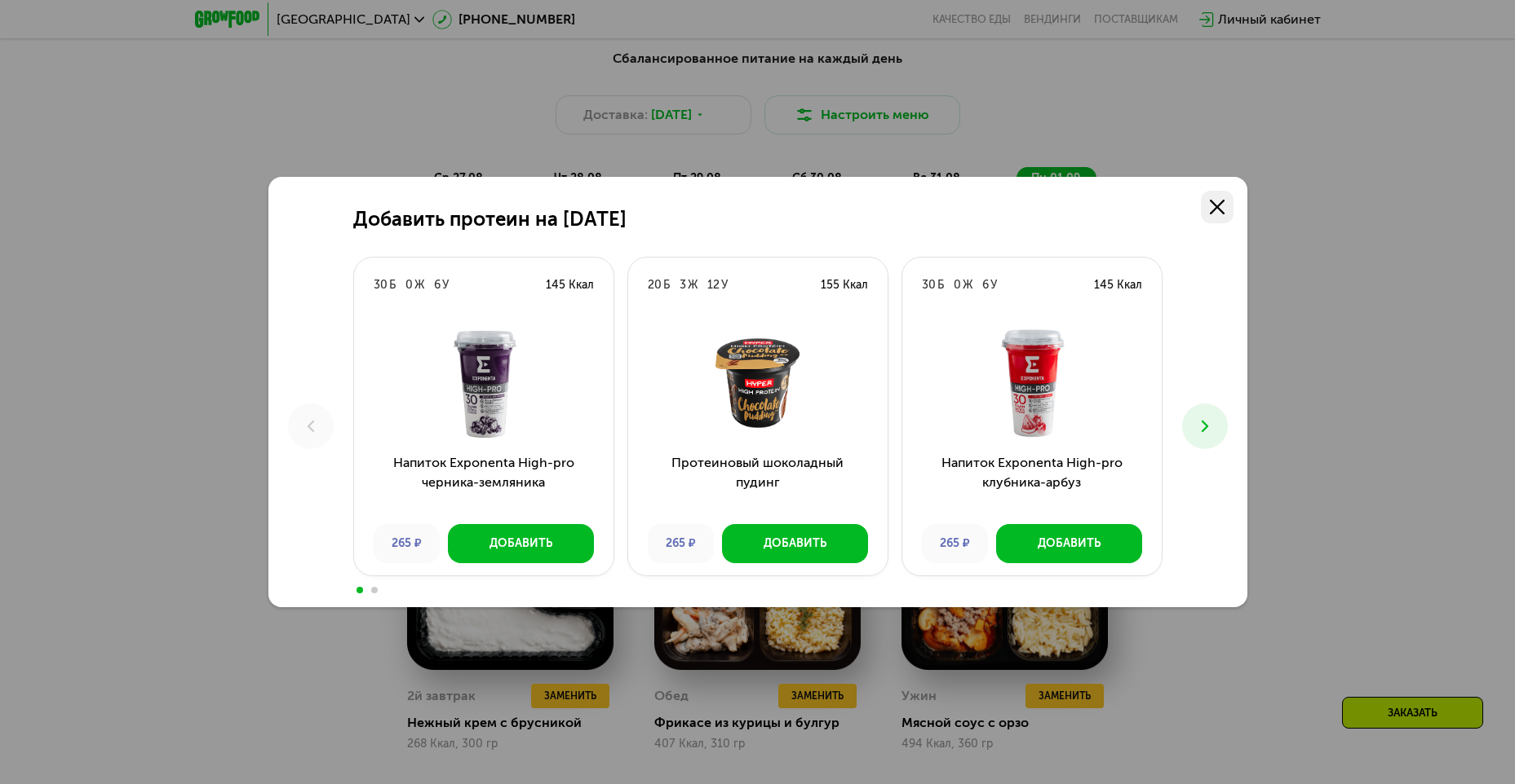
click at [1211, 203] on use at bounding box center [1217, 208] width 15 height 15
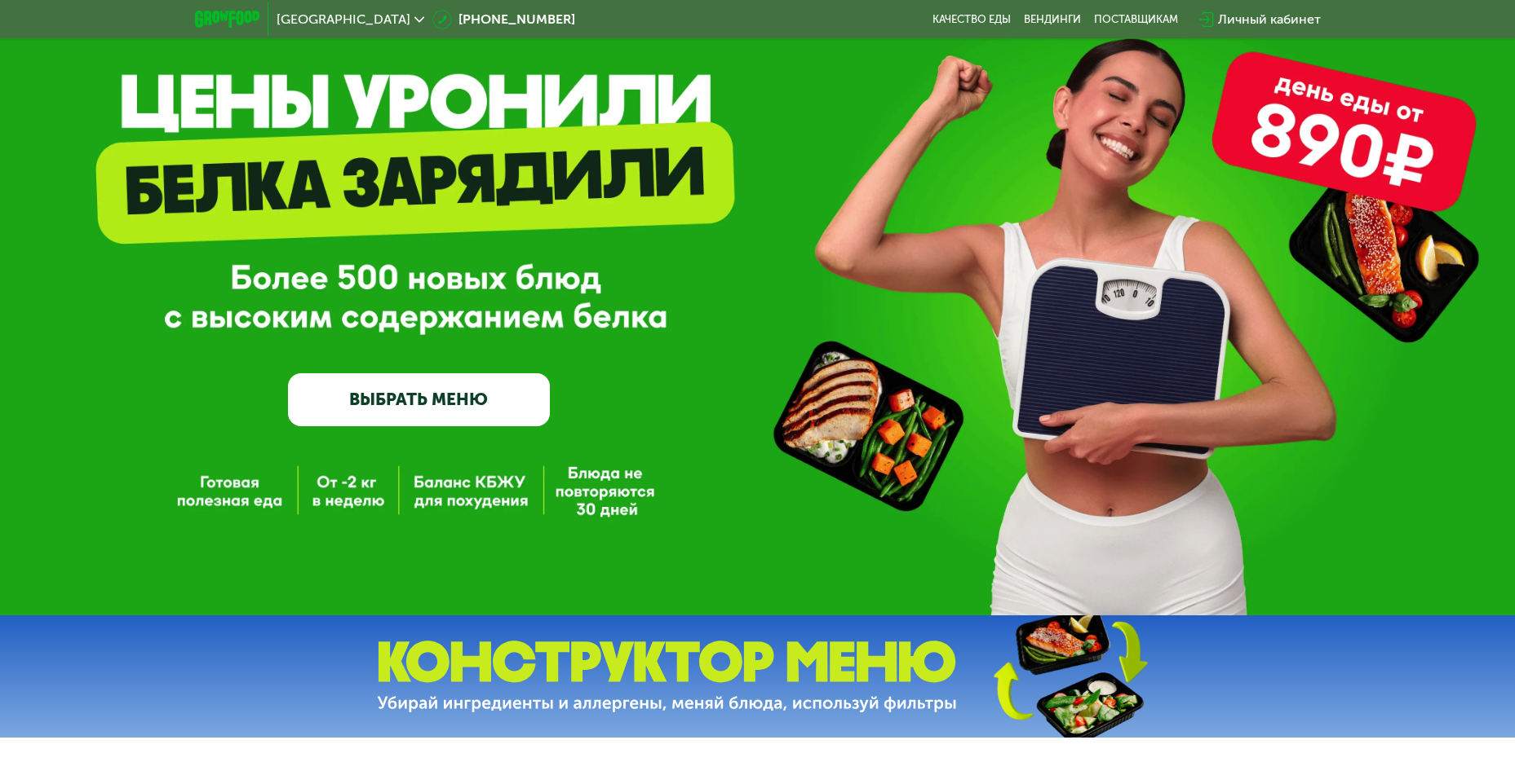
scroll to position [0, 0]
